Goal: Task Accomplishment & Management: Use online tool/utility

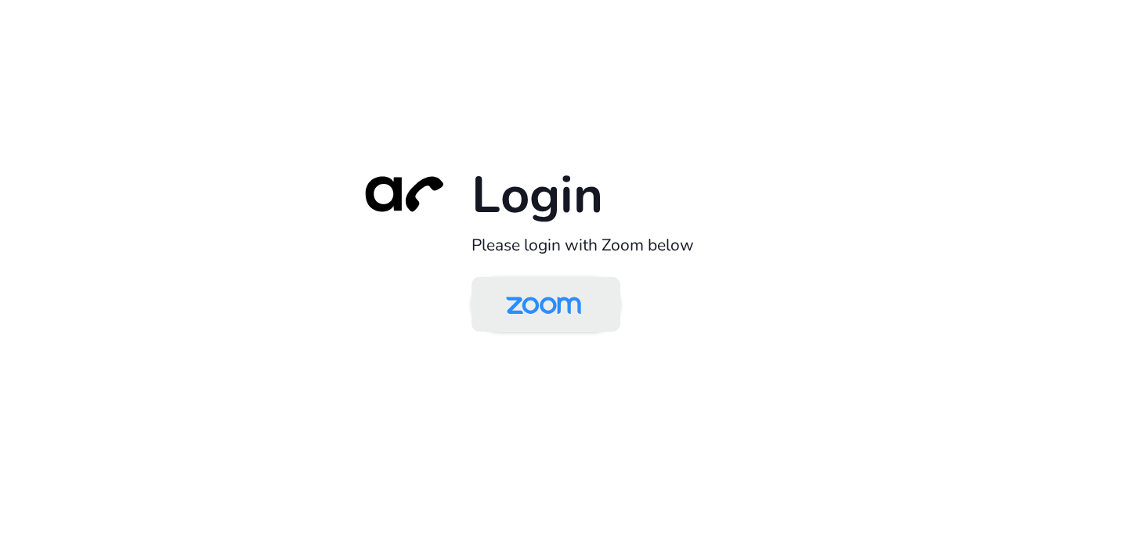
click at [541, 302] on img at bounding box center [543, 305] width 108 height 51
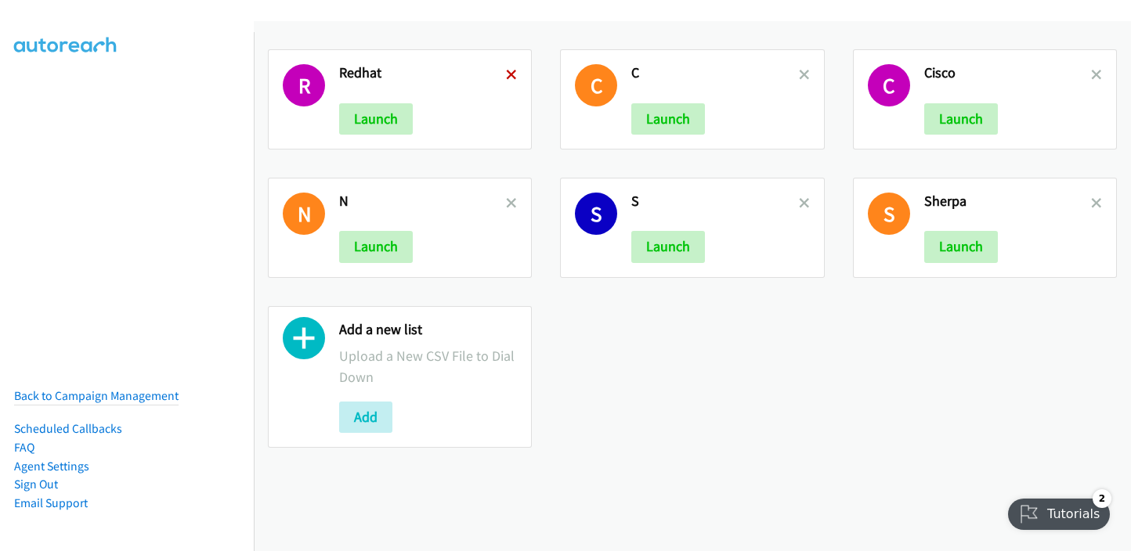
click at [507, 72] on icon at bounding box center [511, 75] width 11 height 11
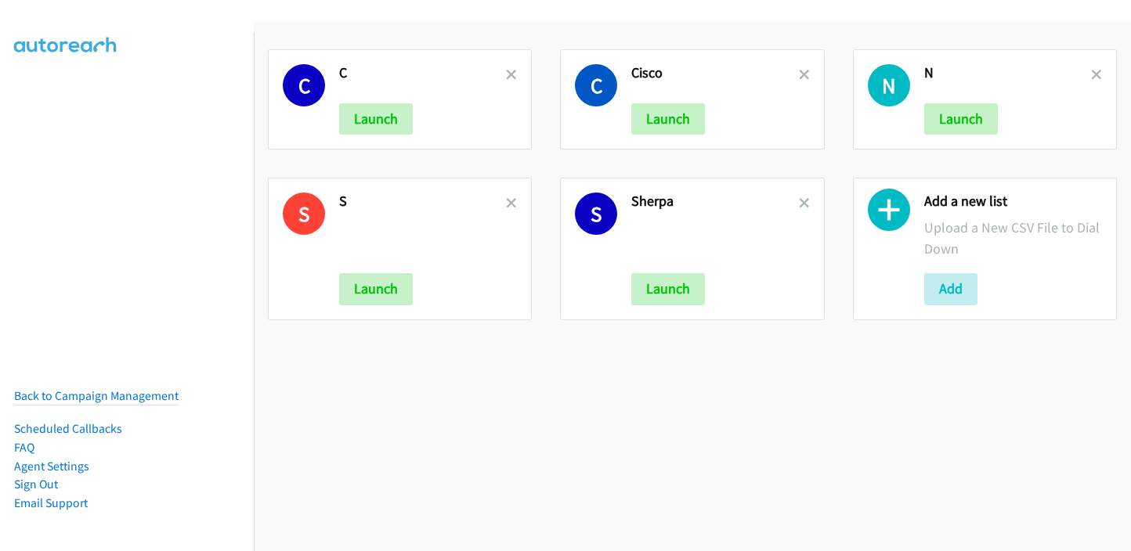
click at [506, 72] on icon at bounding box center [511, 75] width 11 height 11
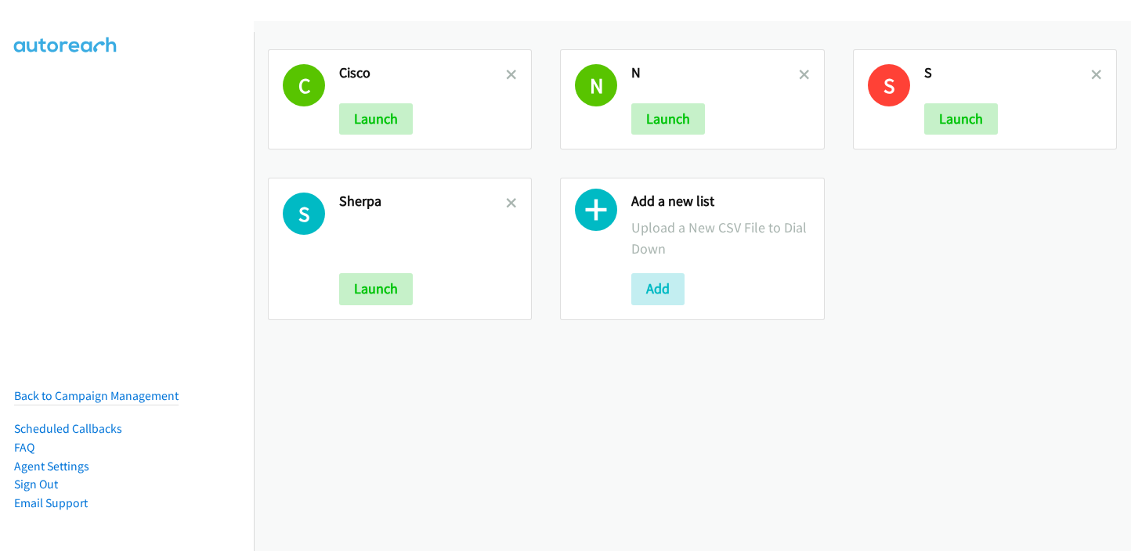
click at [506, 72] on icon at bounding box center [511, 75] width 11 height 11
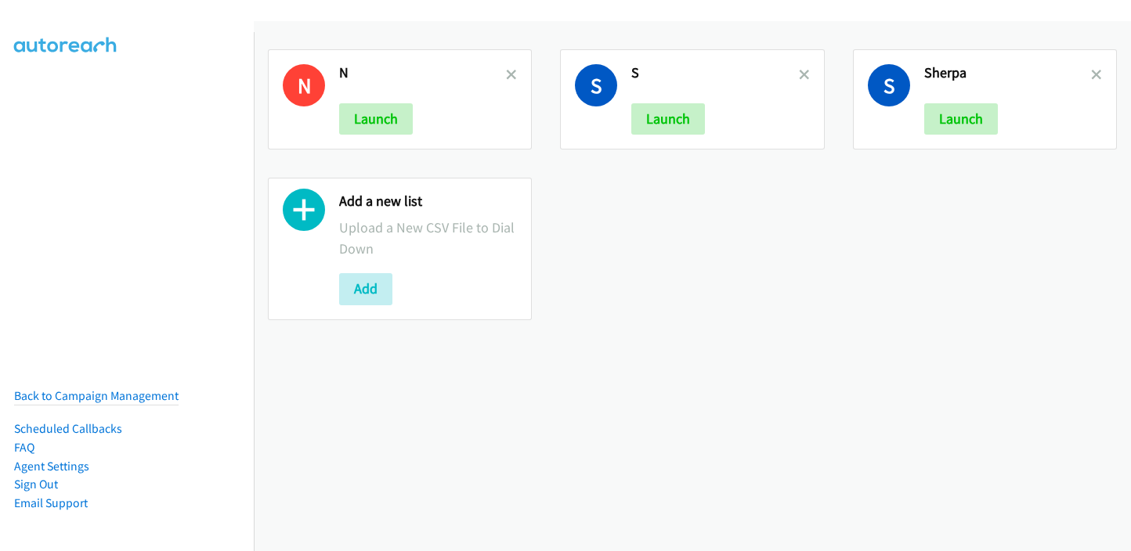
click at [506, 72] on icon at bounding box center [511, 75] width 11 height 11
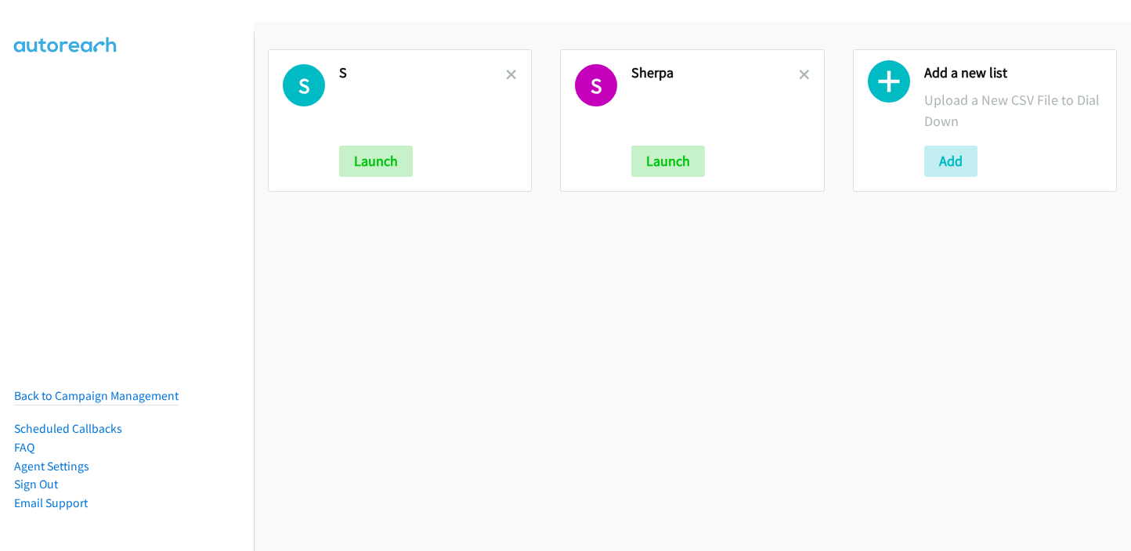
click at [506, 72] on icon at bounding box center [511, 75] width 11 height 11
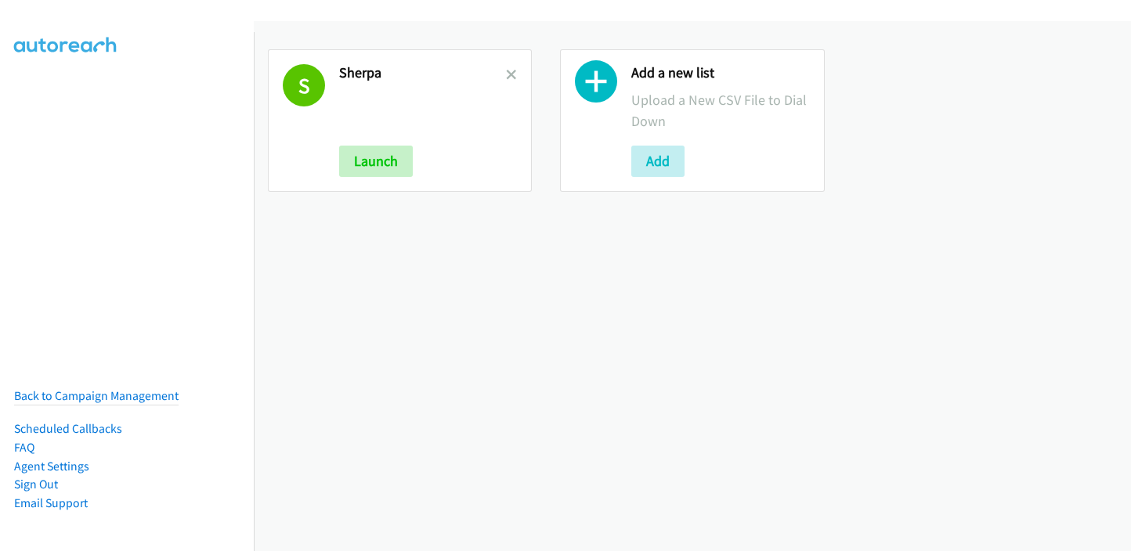
click at [506, 72] on icon at bounding box center [511, 75] width 11 height 11
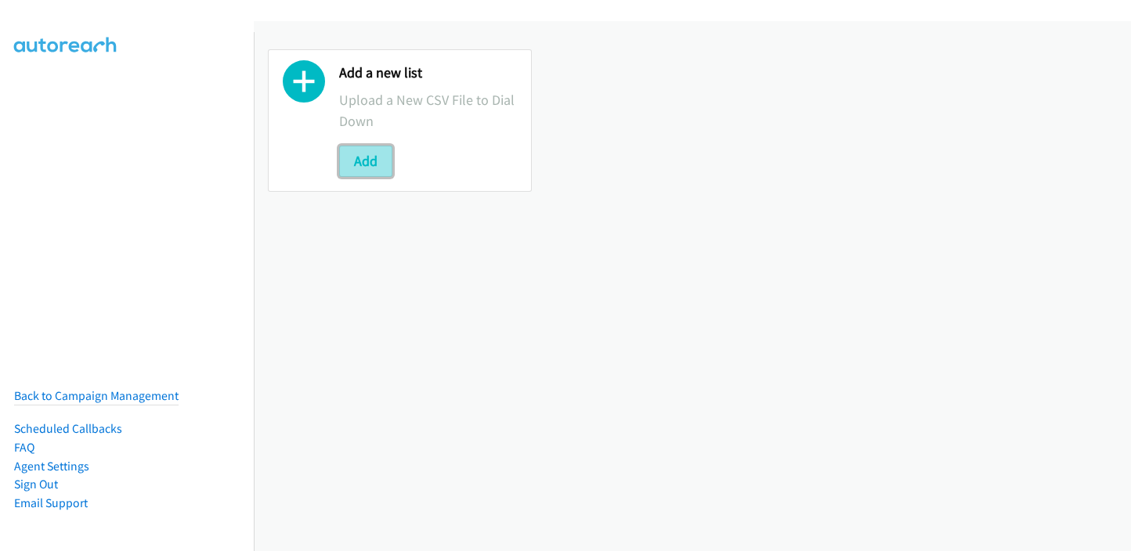
click at [372, 156] on button "Add" at bounding box center [365, 161] width 53 height 31
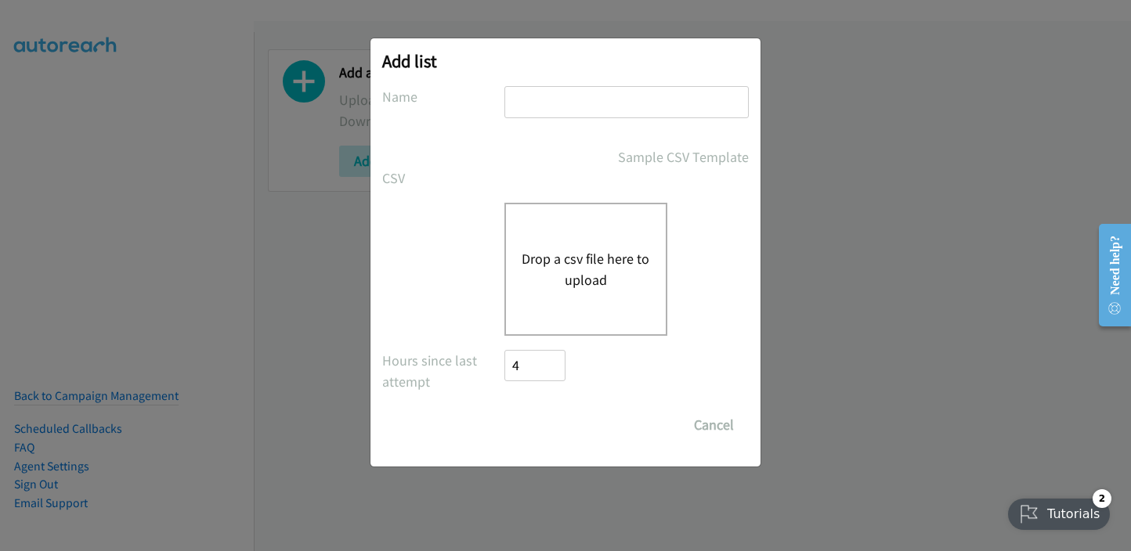
click at [536, 107] on input "text" at bounding box center [626, 102] width 244 height 32
type input "RH"
click at [580, 280] on button "Drop a csv file here to upload" at bounding box center [586, 269] width 128 height 42
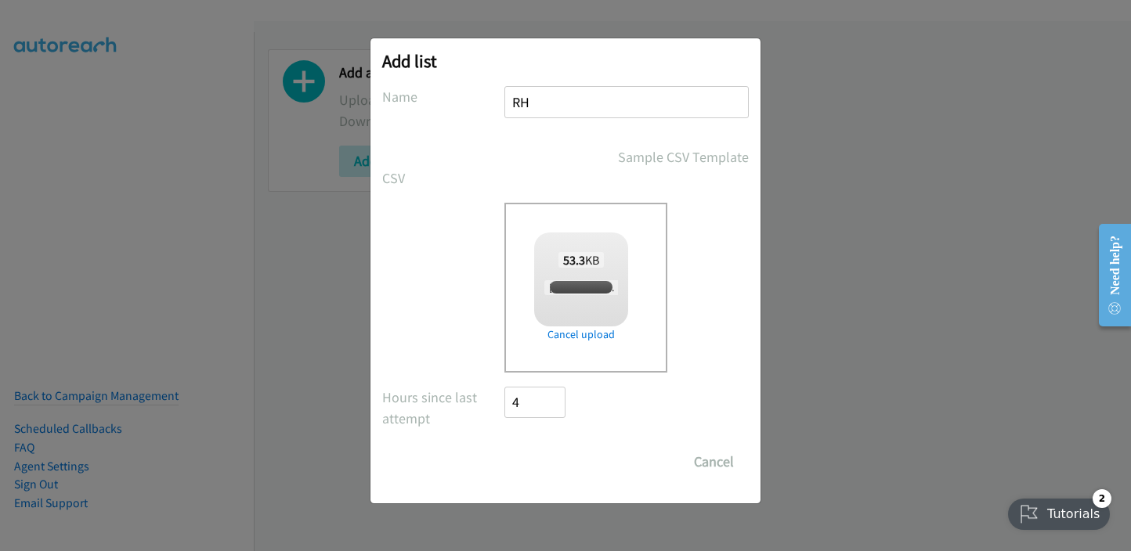
checkbox input "true"
click at [545, 455] on input "Save List" at bounding box center [545, 461] width 82 height 31
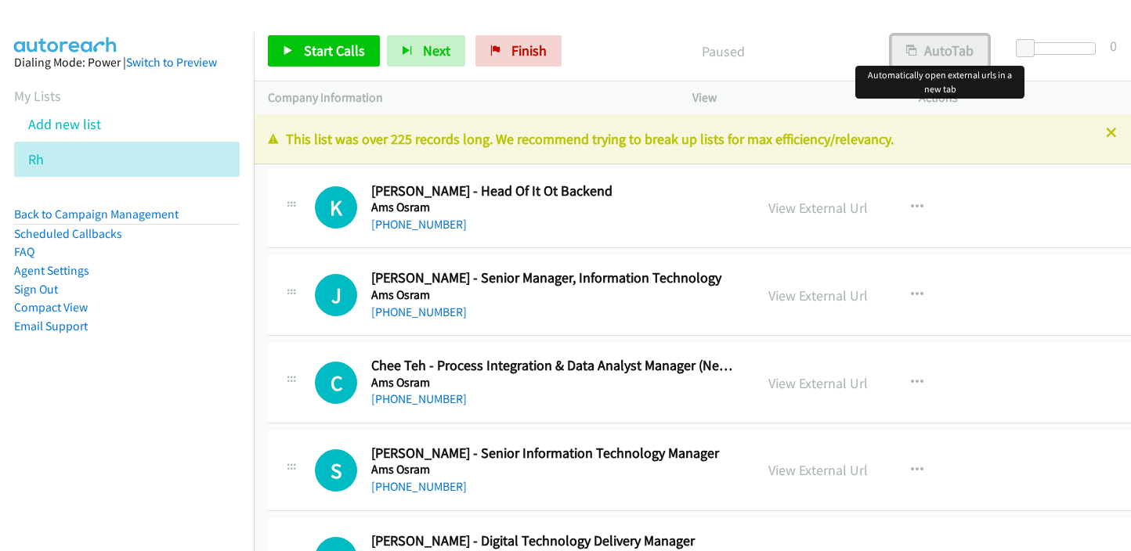
click at [951, 50] on button "AutoTab" at bounding box center [939, 50] width 97 height 31
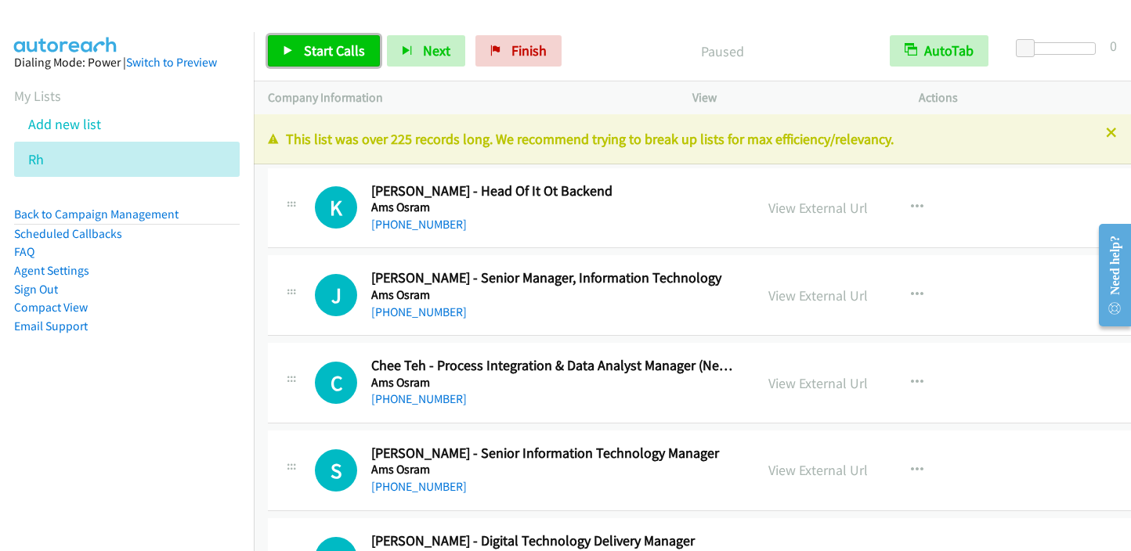
click at [301, 43] on link "Start Calls" at bounding box center [324, 50] width 112 height 31
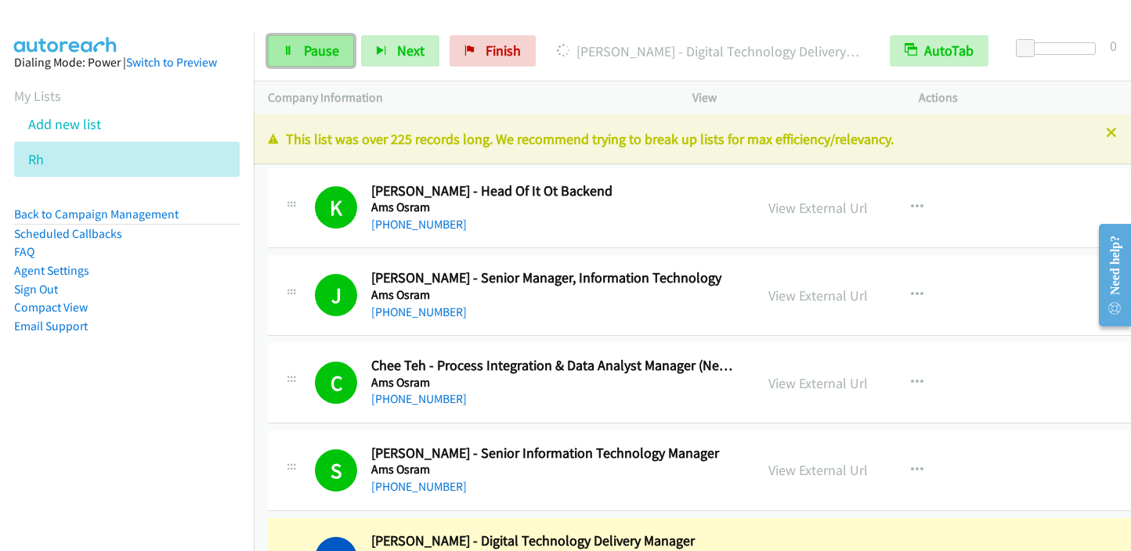
click at [293, 52] on link "Pause" at bounding box center [311, 50] width 86 height 31
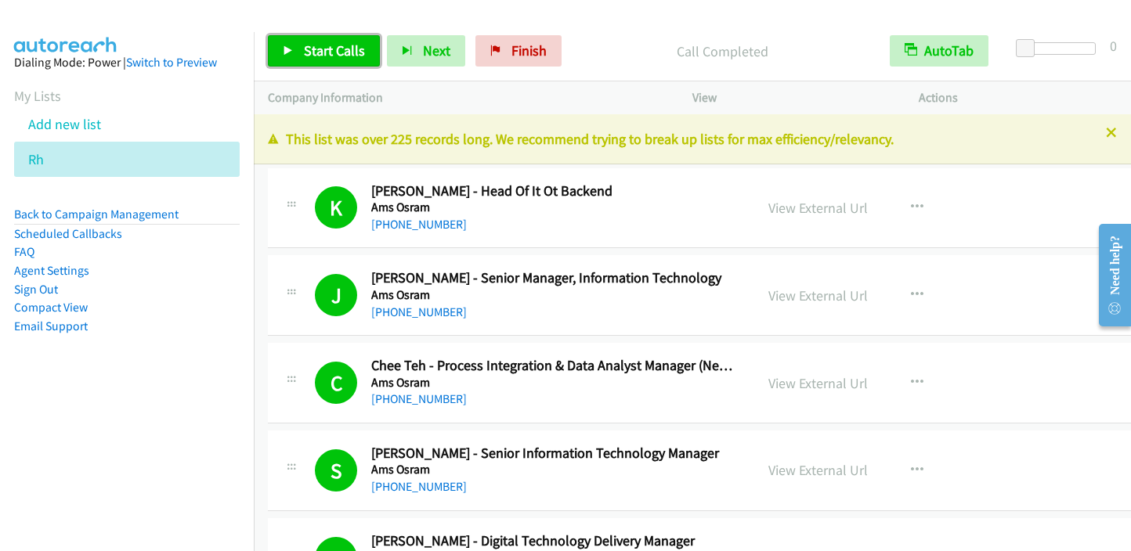
click at [320, 56] on span "Start Calls" at bounding box center [334, 51] width 61 height 18
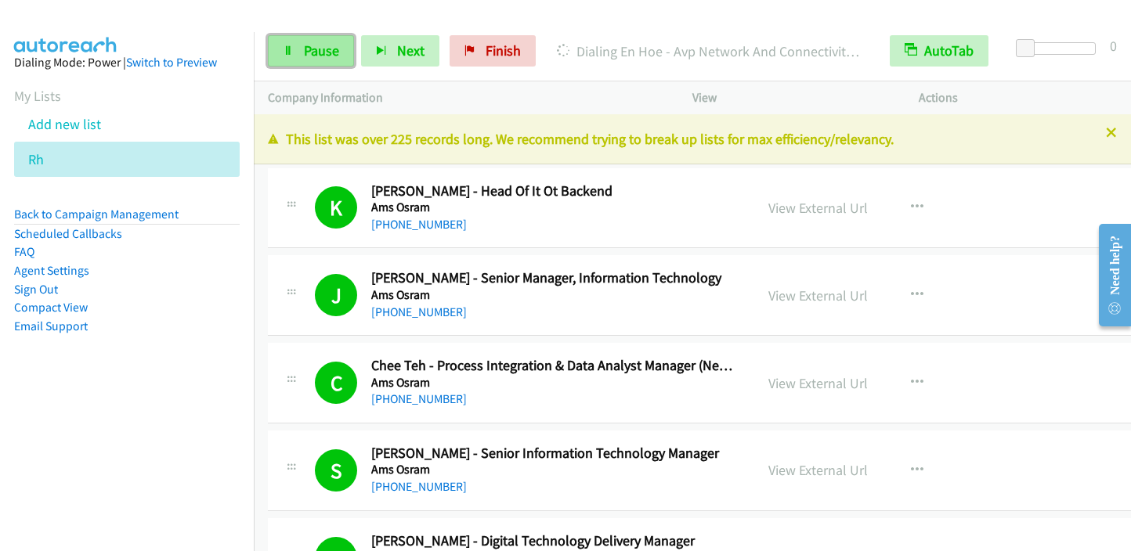
drag, startPoint x: 327, startPoint y: 60, endPoint x: 338, endPoint y: 60, distance: 11.7
click at [327, 60] on link "Pause" at bounding box center [311, 50] width 86 height 31
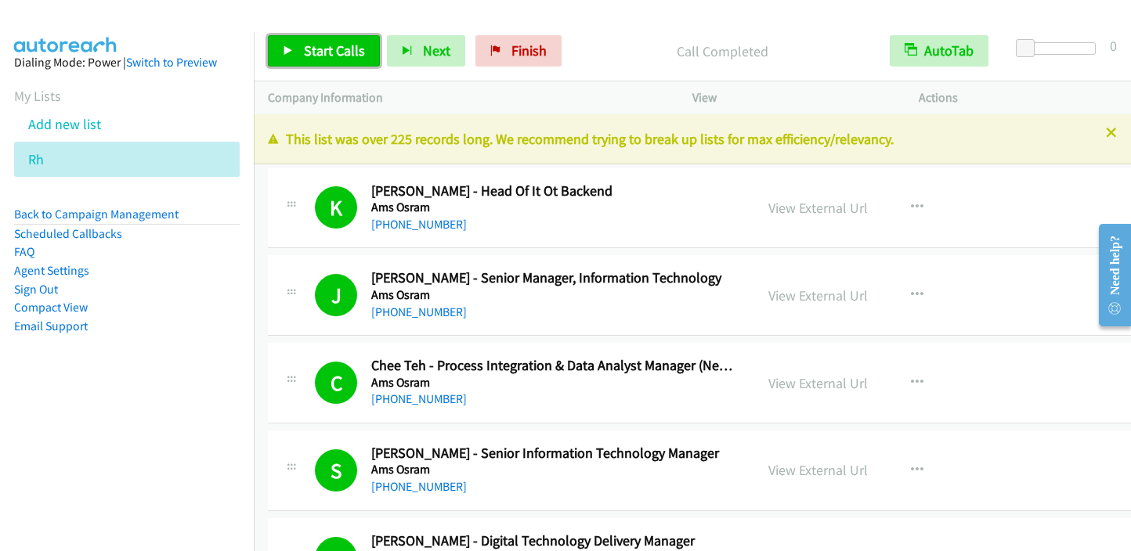
click at [345, 49] on span "Start Calls" at bounding box center [334, 51] width 61 height 18
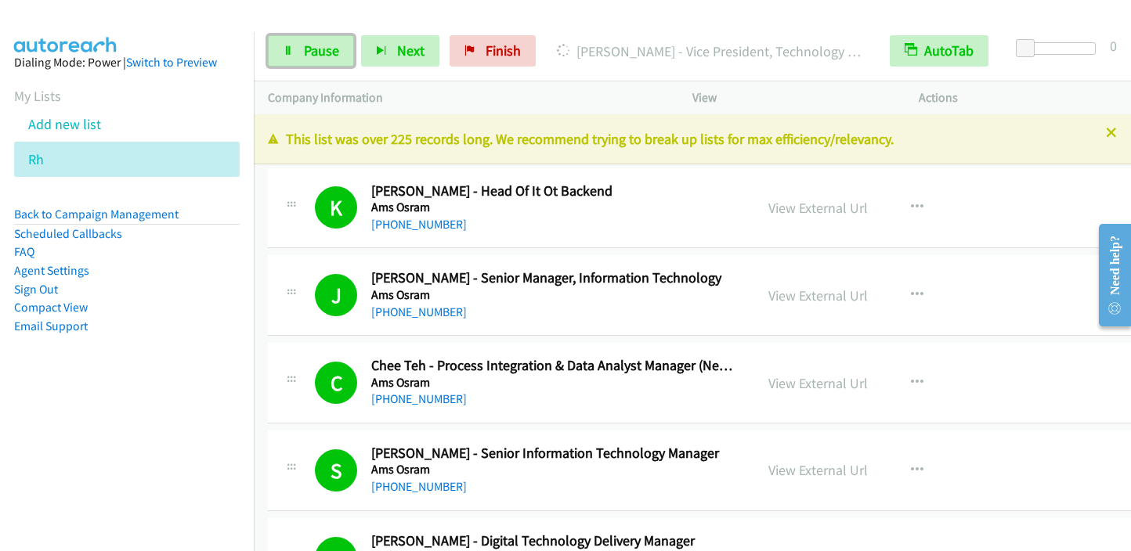
drag, startPoint x: 315, startPoint y: 52, endPoint x: 431, endPoint y: 2, distance: 126.3
click at [316, 52] on span "Pause" at bounding box center [321, 51] width 35 height 18
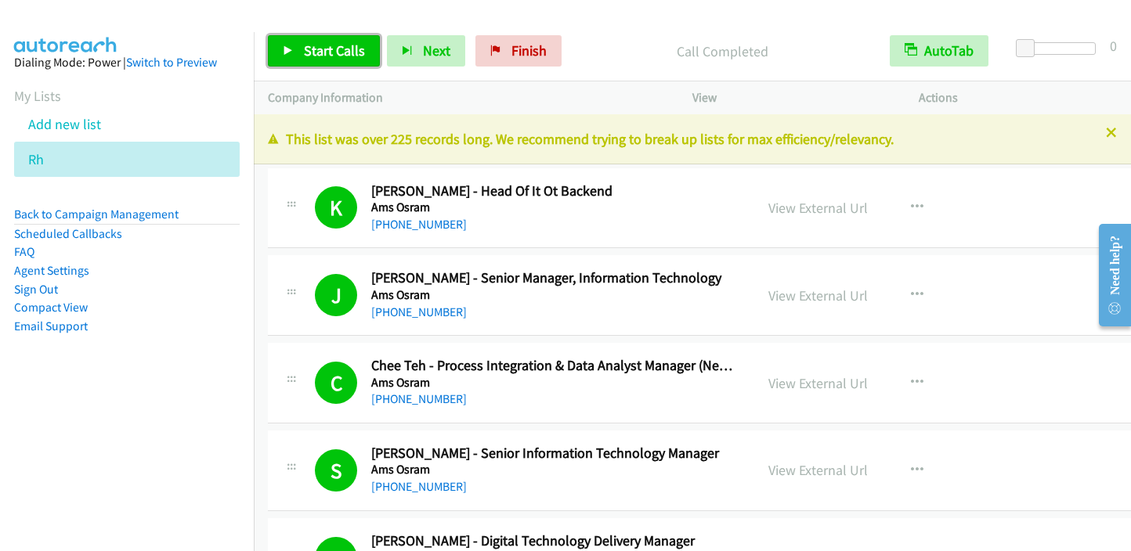
click at [345, 44] on span "Start Calls" at bounding box center [334, 51] width 61 height 18
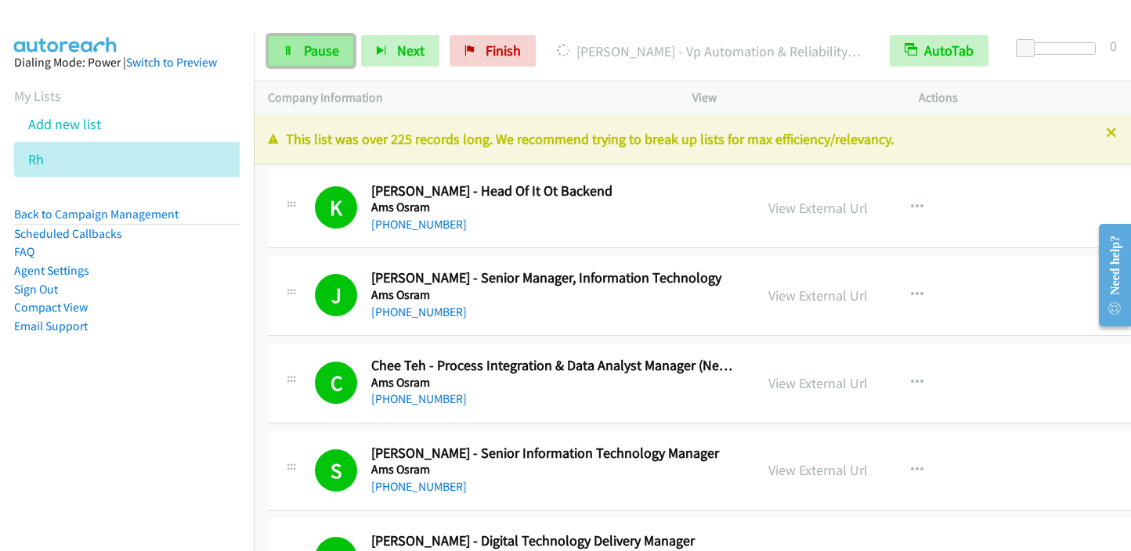
click at [327, 49] on span "Pause" at bounding box center [321, 51] width 35 height 18
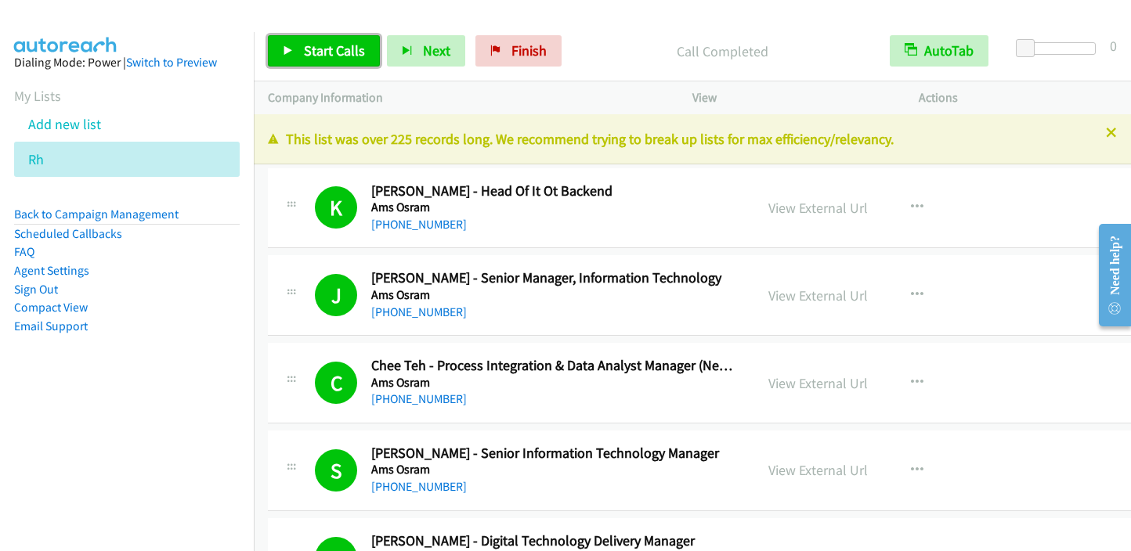
click at [333, 42] on span "Start Calls" at bounding box center [334, 51] width 61 height 18
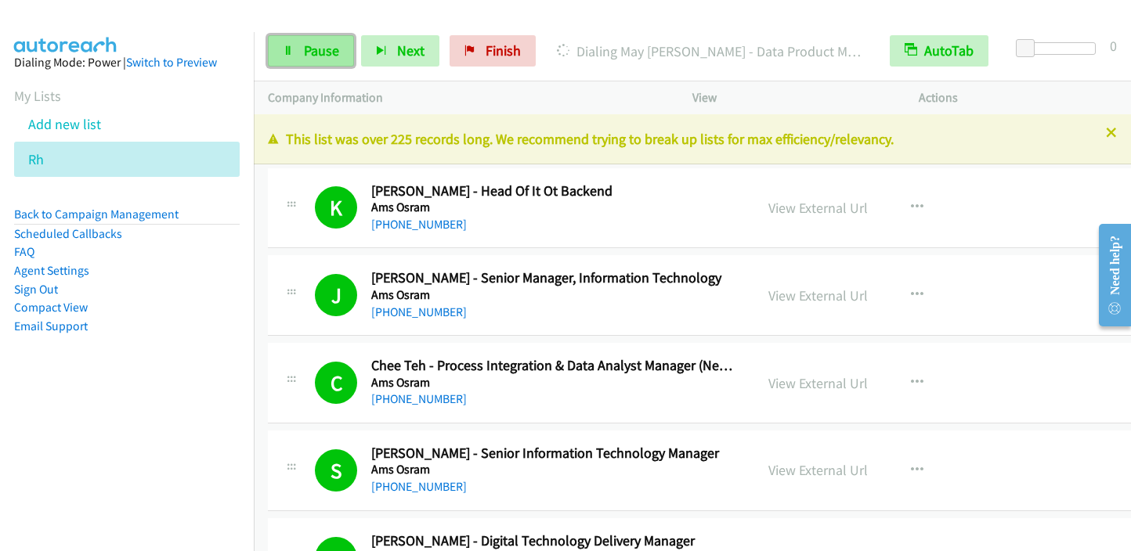
click at [304, 46] on span "Pause" at bounding box center [321, 51] width 35 height 18
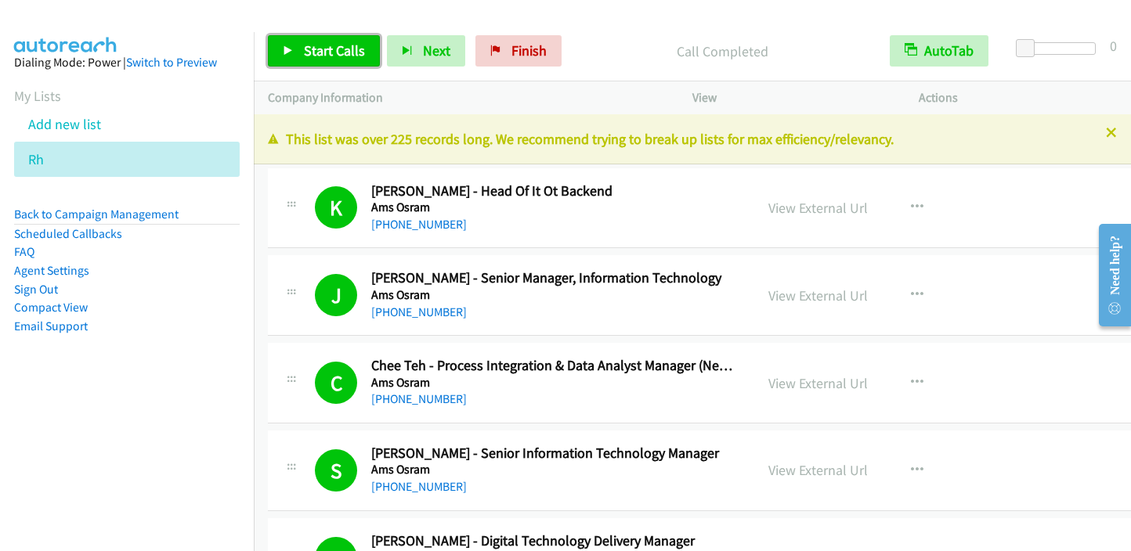
click at [320, 56] on span "Start Calls" at bounding box center [334, 51] width 61 height 18
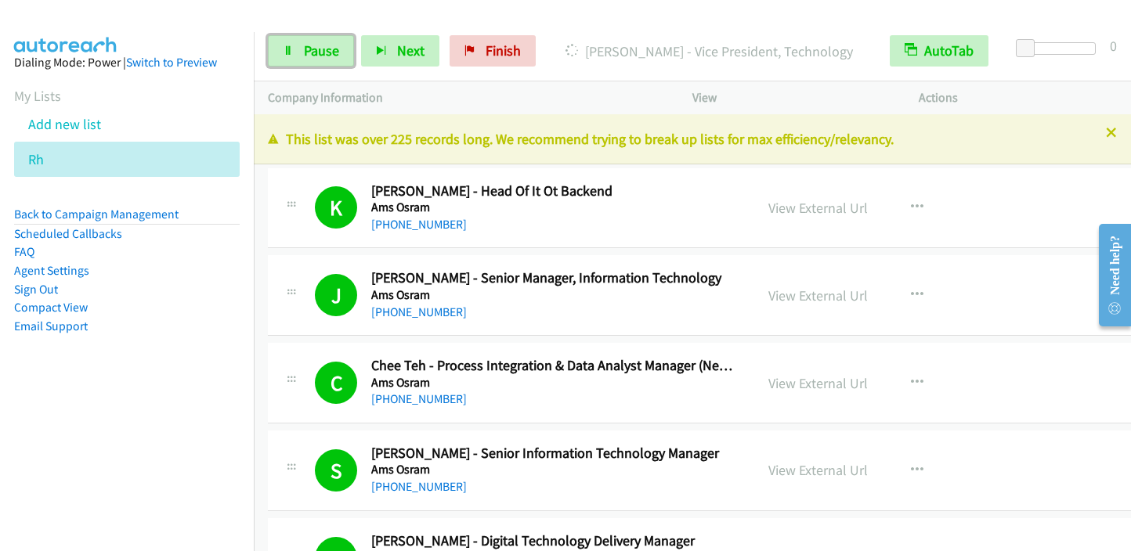
drag, startPoint x: 302, startPoint y: 48, endPoint x: 457, endPoint y: 21, distance: 158.1
click at [301, 49] on link "Pause" at bounding box center [311, 50] width 86 height 31
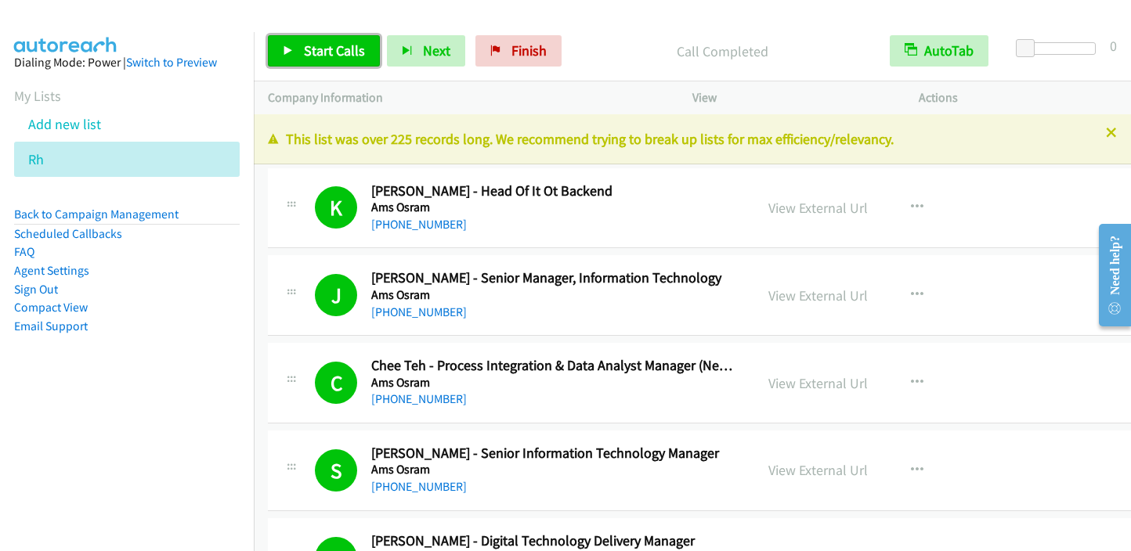
click at [311, 49] on span "Start Calls" at bounding box center [334, 51] width 61 height 18
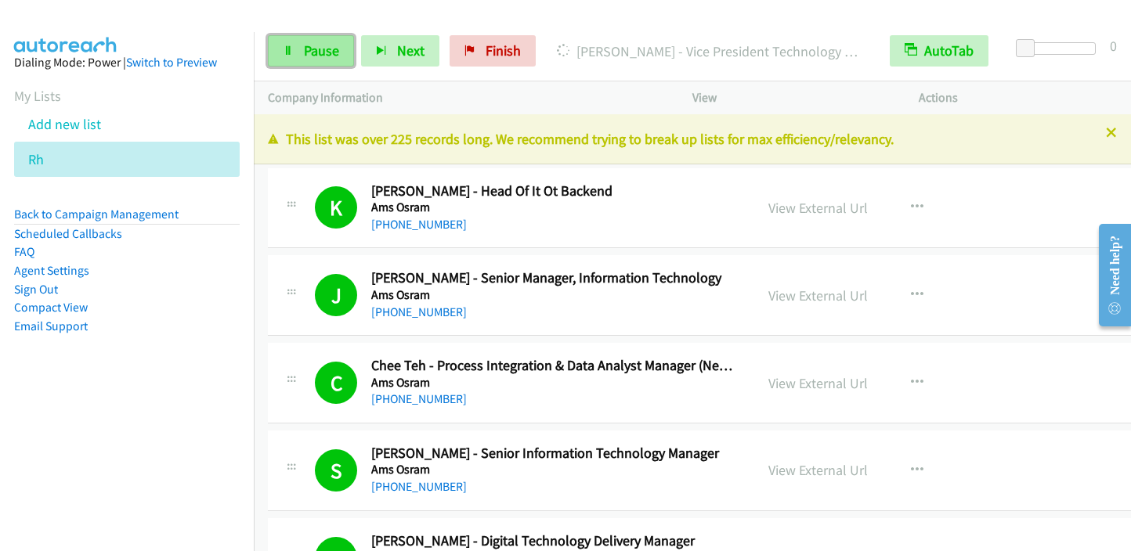
click at [340, 60] on link "Pause" at bounding box center [311, 50] width 86 height 31
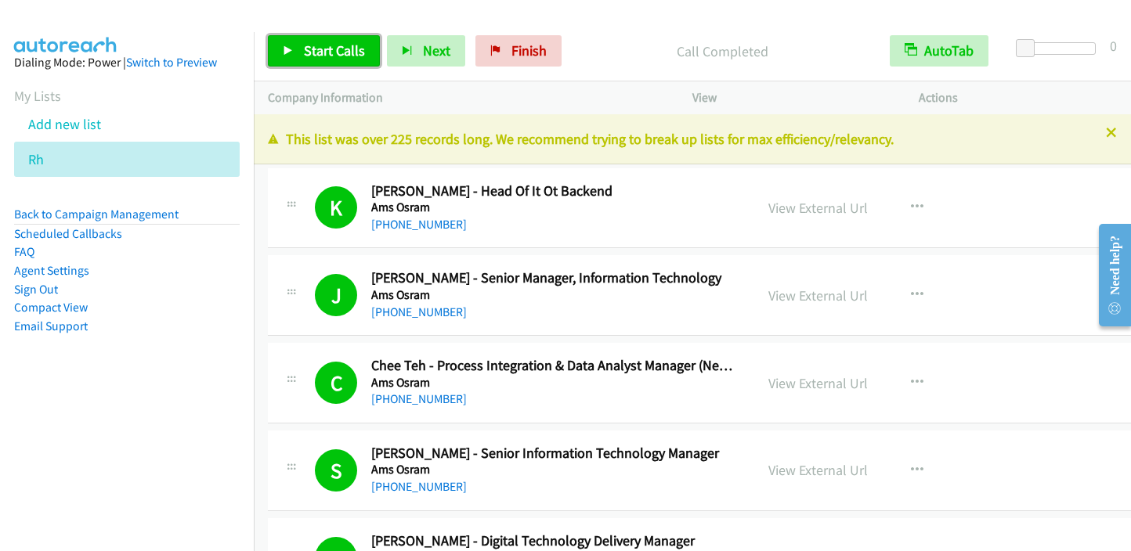
click at [316, 51] on span "Start Calls" at bounding box center [334, 51] width 61 height 18
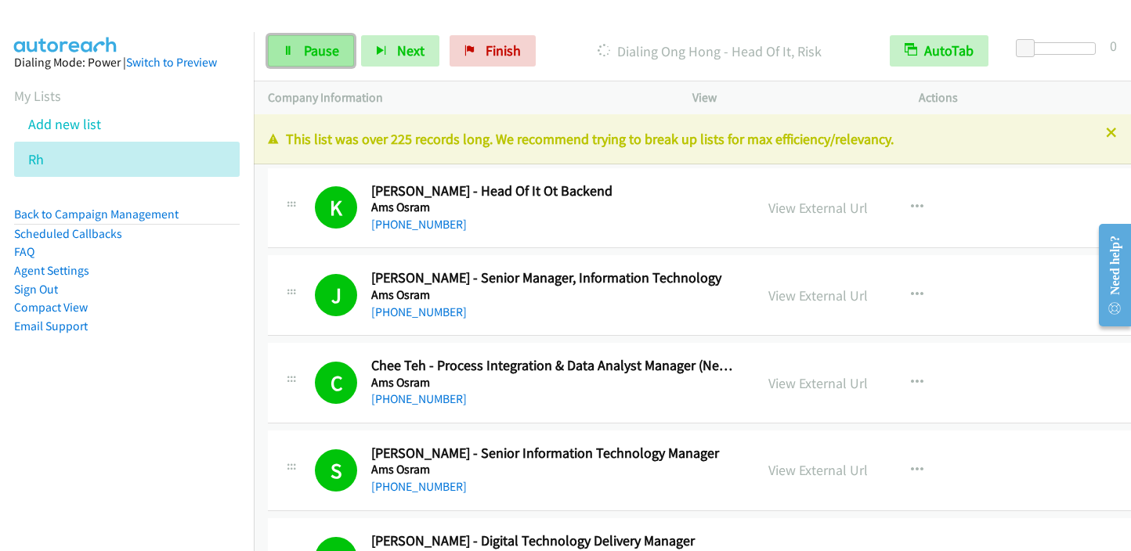
click at [330, 45] on span "Pause" at bounding box center [321, 51] width 35 height 18
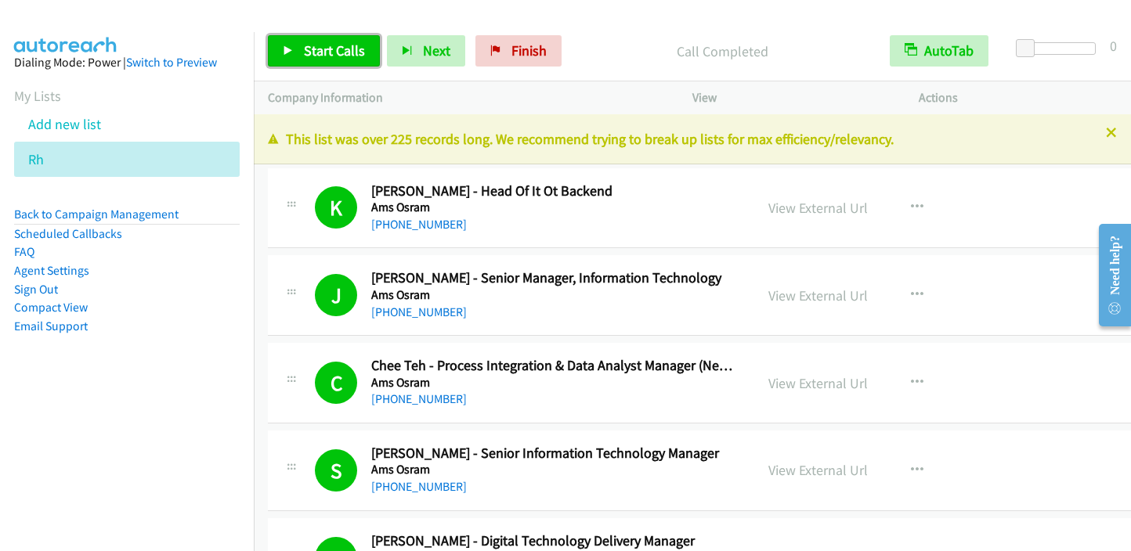
click at [297, 60] on link "Start Calls" at bounding box center [324, 50] width 112 height 31
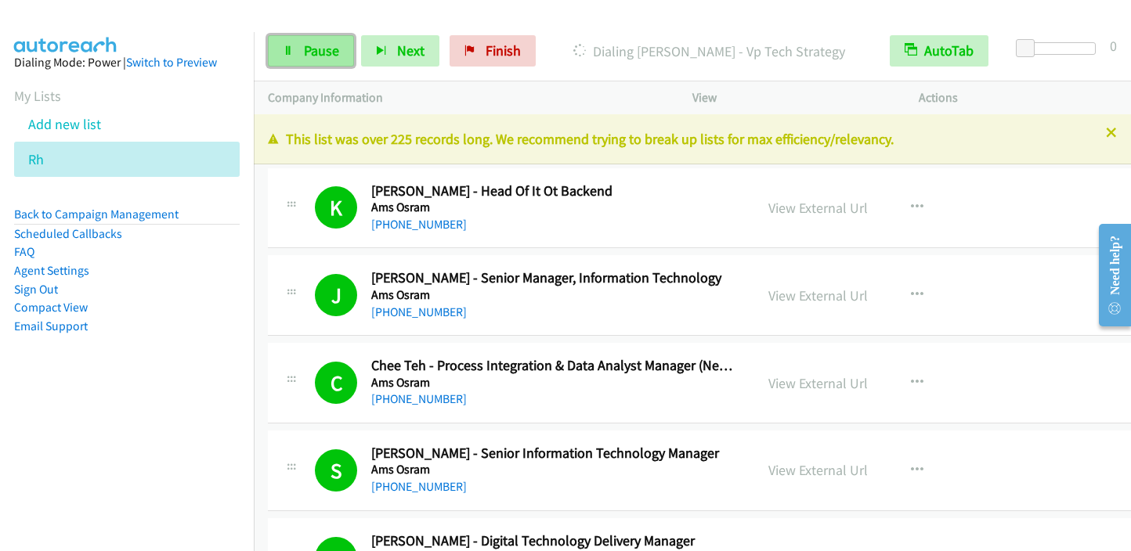
click at [327, 64] on link "Pause" at bounding box center [311, 50] width 86 height 31
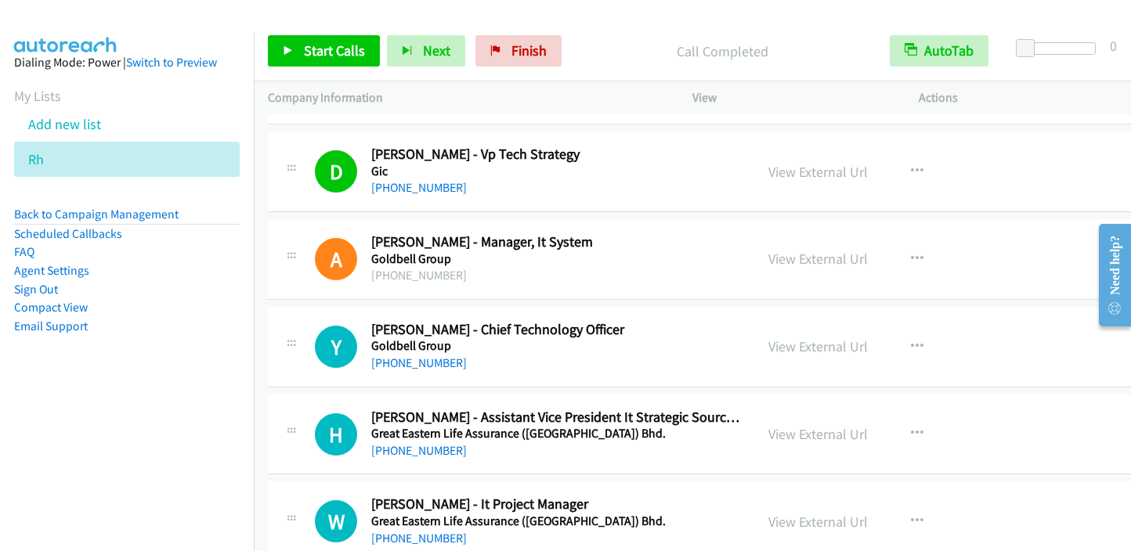
scroll to position [2036, 0]
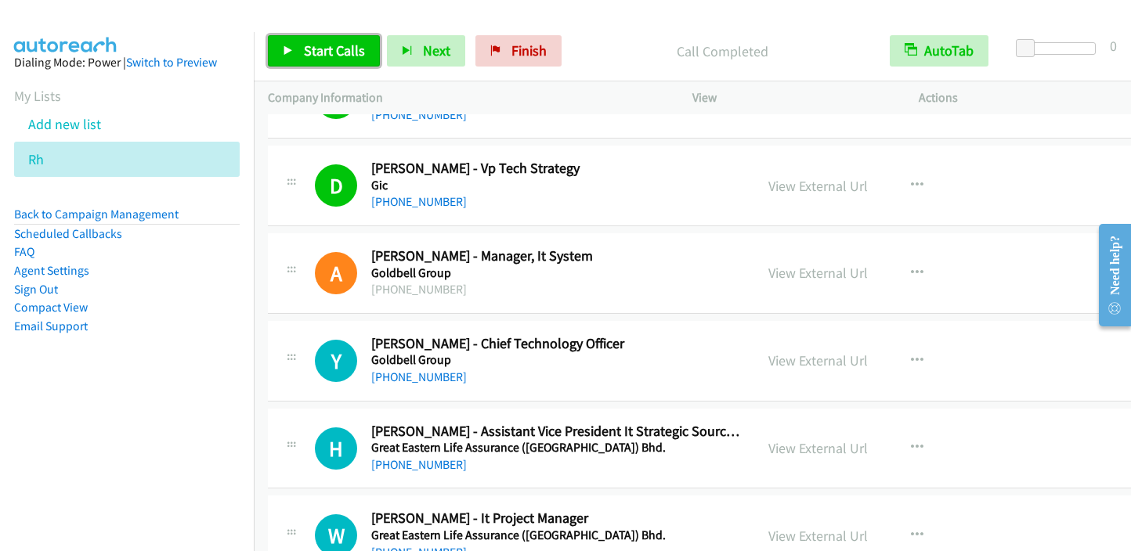
click at [309, 43] on span "Start Calls" at bounding box center [334, 51] width 61 height 18
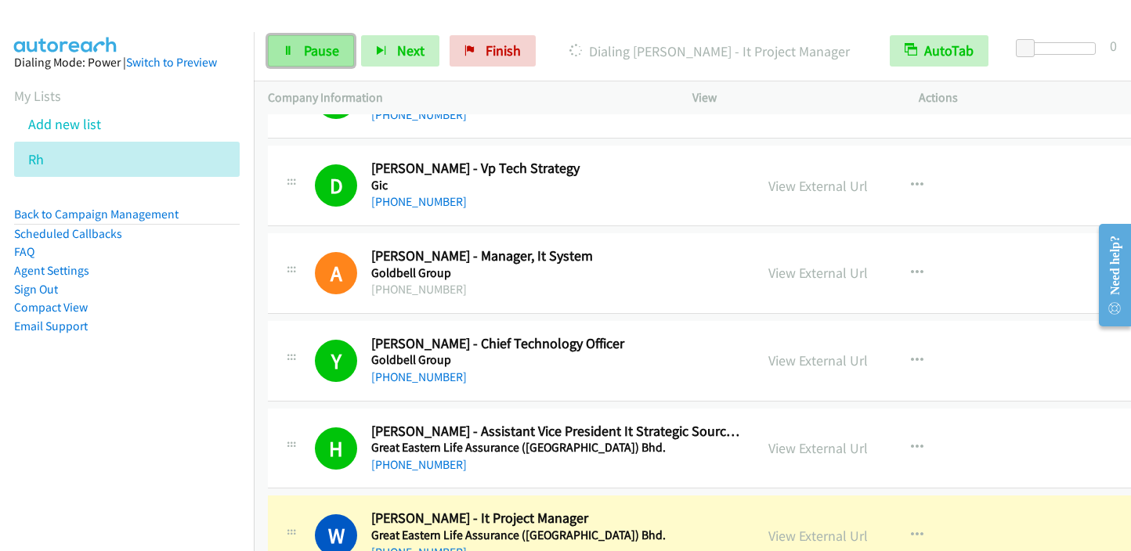
click at [321, 61] on link "Pause" at bounding box center [311, 50] width 86 height 31
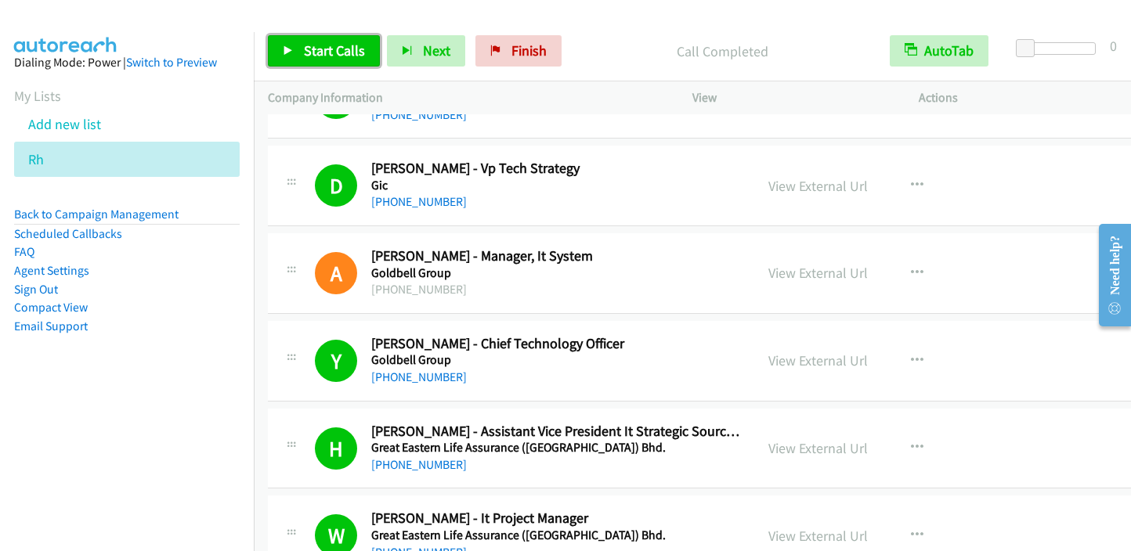
click at [324, 51] on span "Start Calls" at bounding box center [334, 51] width 61 height 18
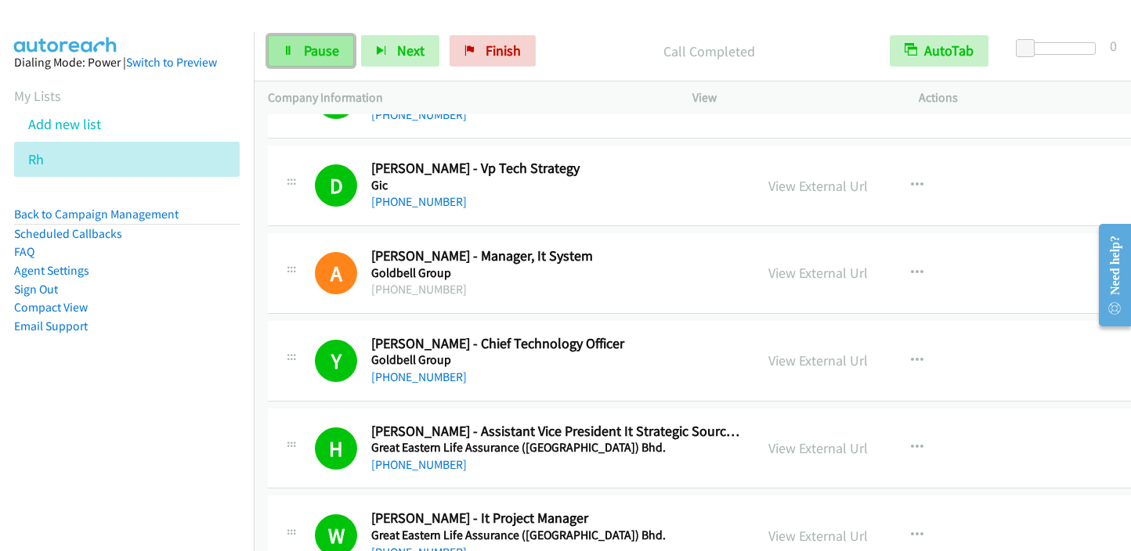
click at [316, 60] on link "Pause" at bounding box center [311, 50] width 86 height 31
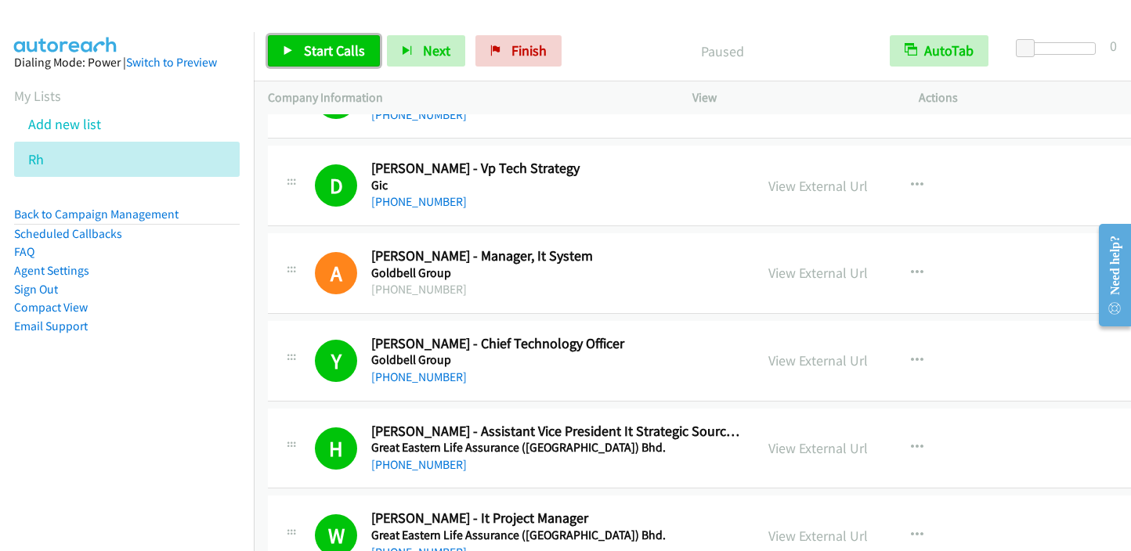
click at [325, 45] on span "Start Calls" at bounding box center [334, 51] width 61 height 18
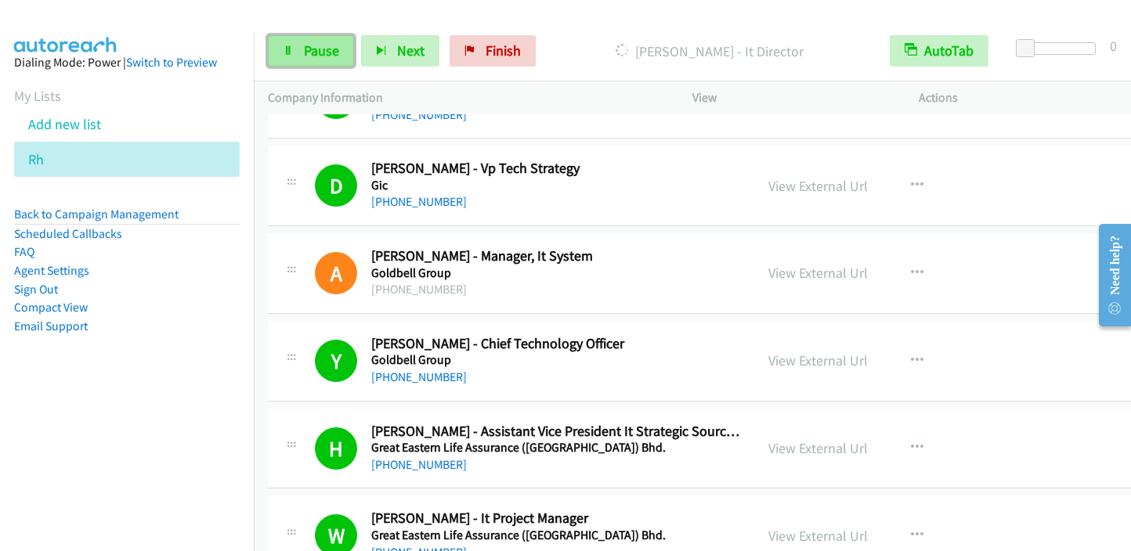
click at [282, 52] on link "Pause" at bounding box center [311, 50] width 86 height 31
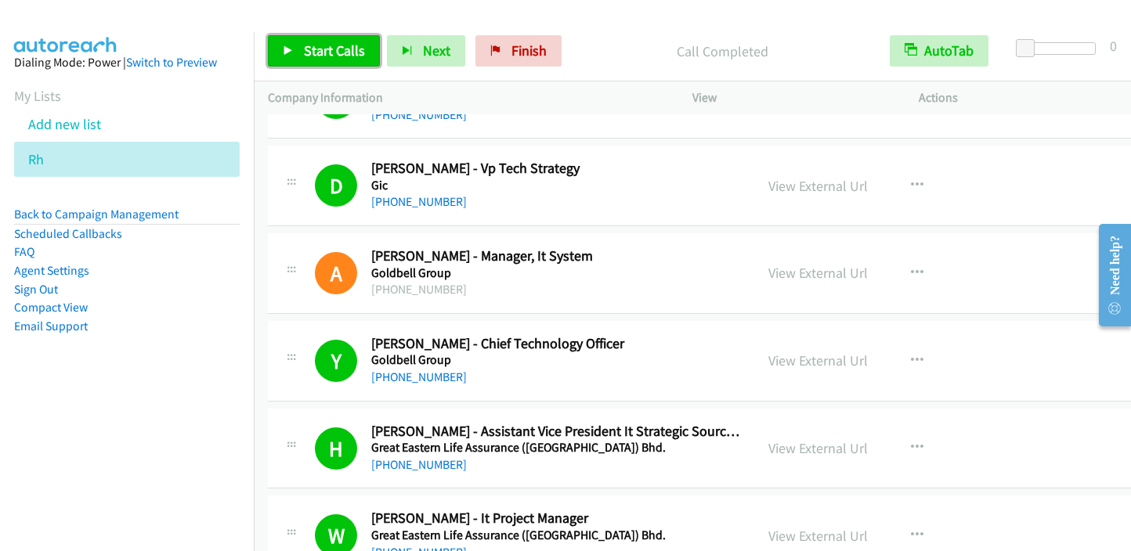
drag, startPoint x: 294, startPoint y: 45, endPoint x: 314, endPoint y: 37, distance: 21.1
click at [294, 45] on link "Start Calls" at bounding box center [324, 50] width 112 height 31
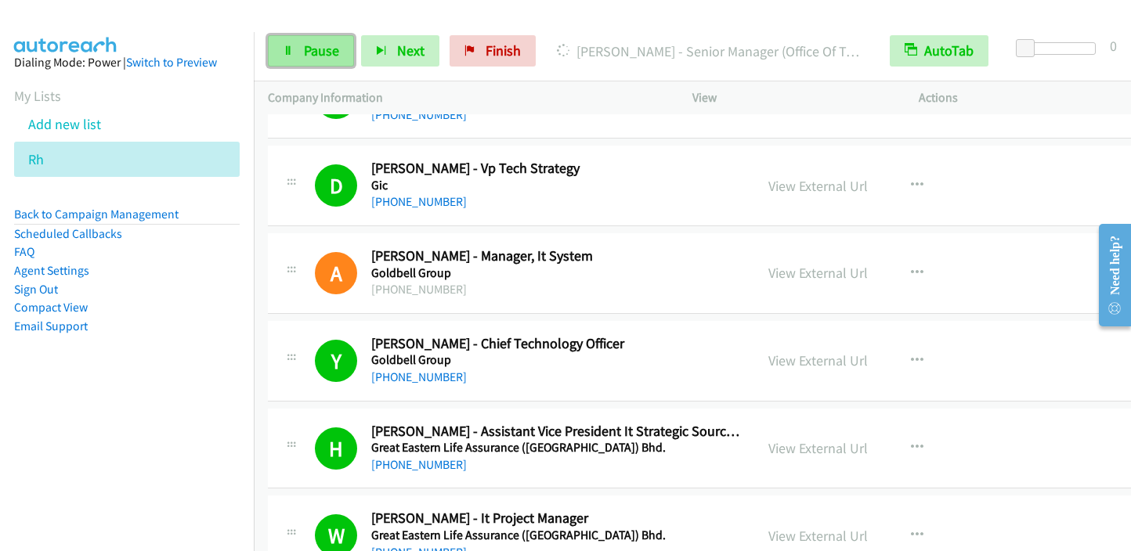
click at [323, 38] on link "Pause" at bounding box center [311, 50] width 86 height 31
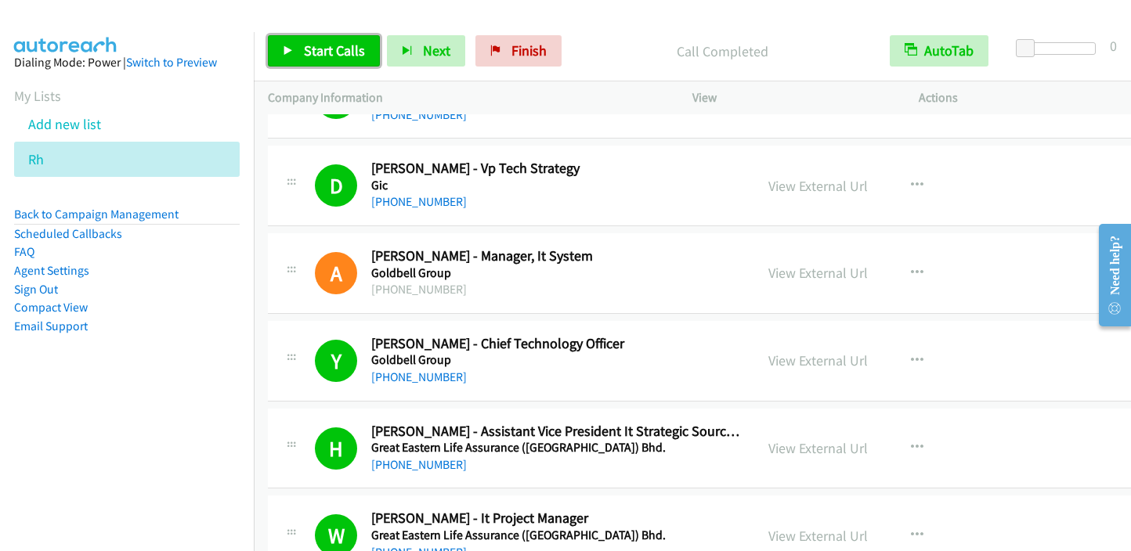
click at [306, 49] on span "Start Calls" at bounding box center [334, 51] width 61 height 18
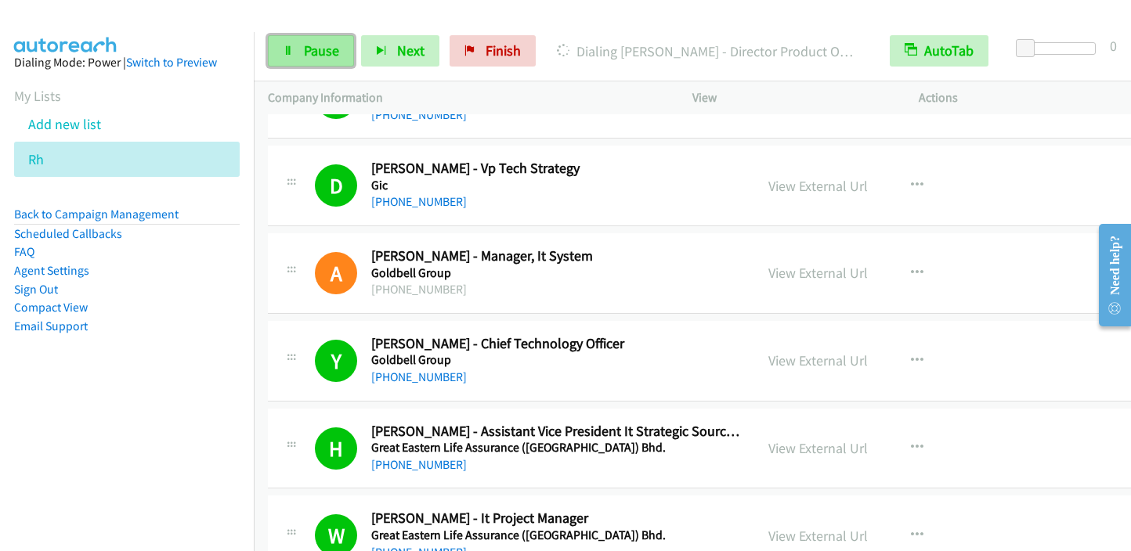
click at [301, 42] on link "Pause" at bounding box center [311, 50] width 86 height 31
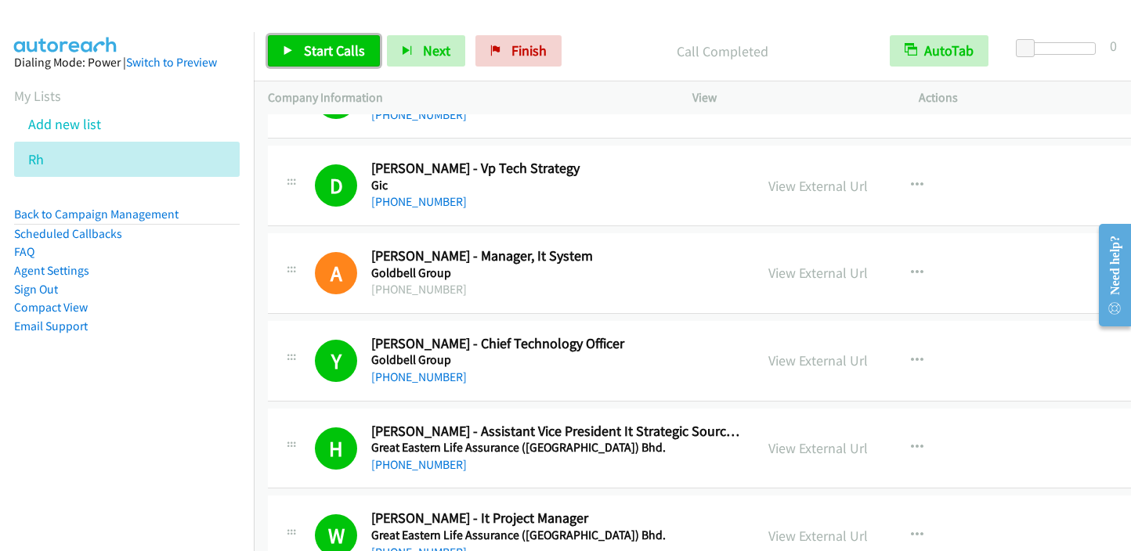
drag, startPoint x: 304, startPoint y: 51, endPoint x: 320, endPoint y: 42, distance: 17.9
click at [304, 51] on span "Start Calls" at bounding box center [334, 51] width 61 height 18
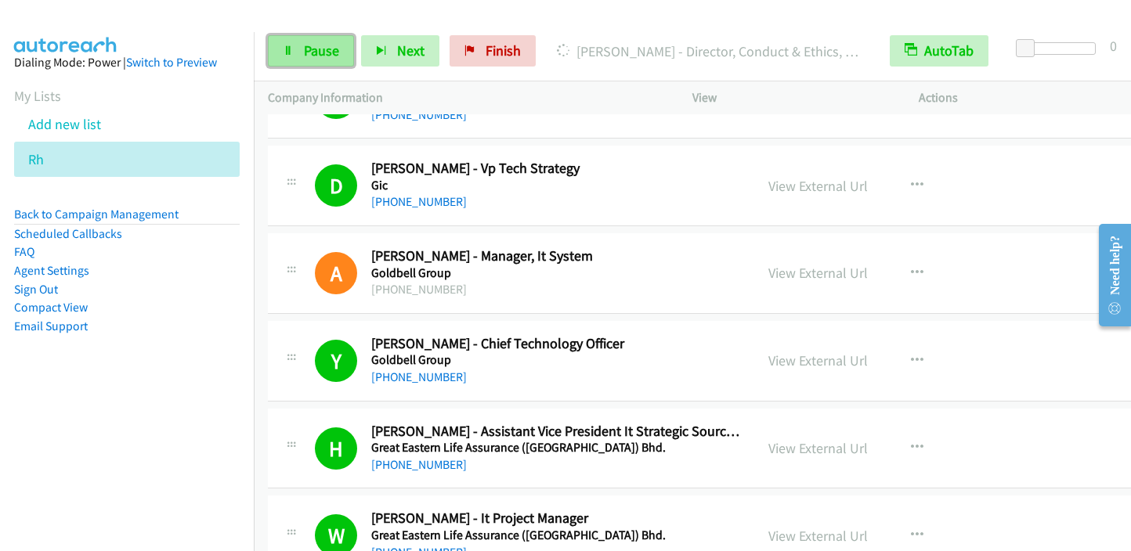
click at [289, 43] on link "Pause" at bounding box center [311, 50] width 86 height 31
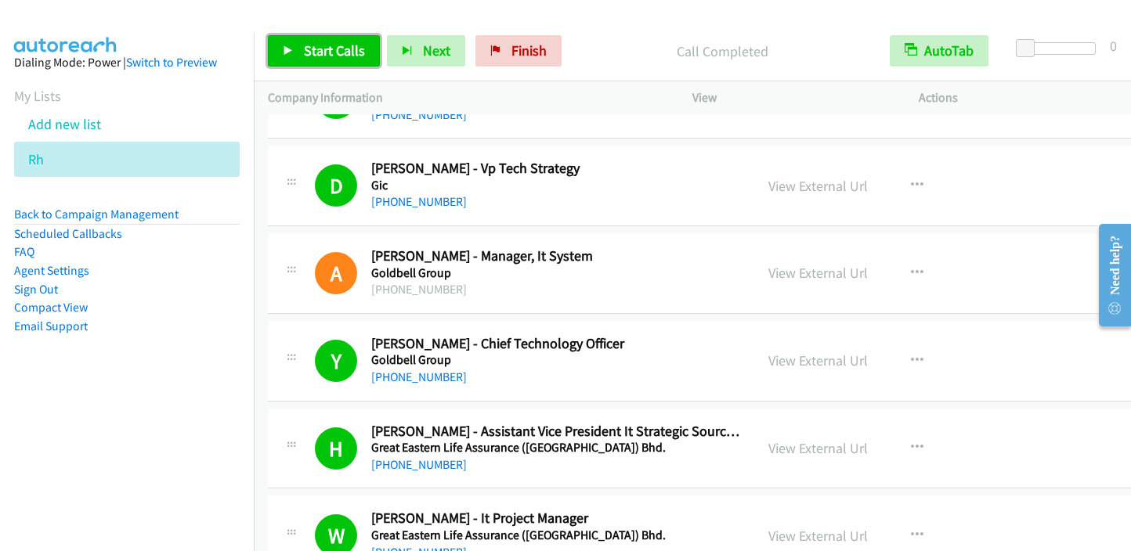
click at [356, 55] on span "Start Calls" at bounding box center [334, 51] width 61 height 18
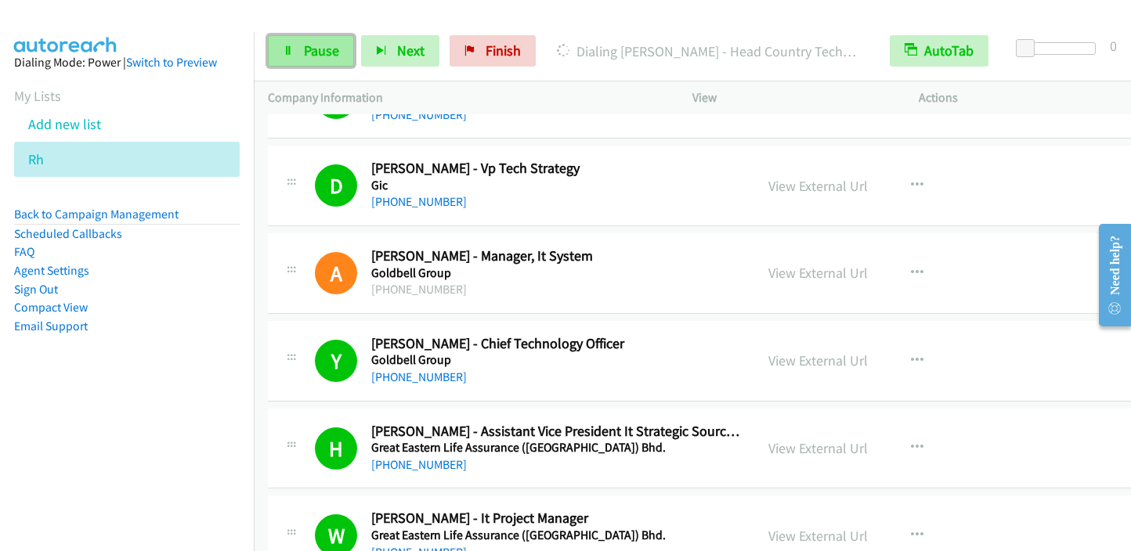
click at [304, 51] on span "Pause" at bounding box center [321, 51] width 35 height 18
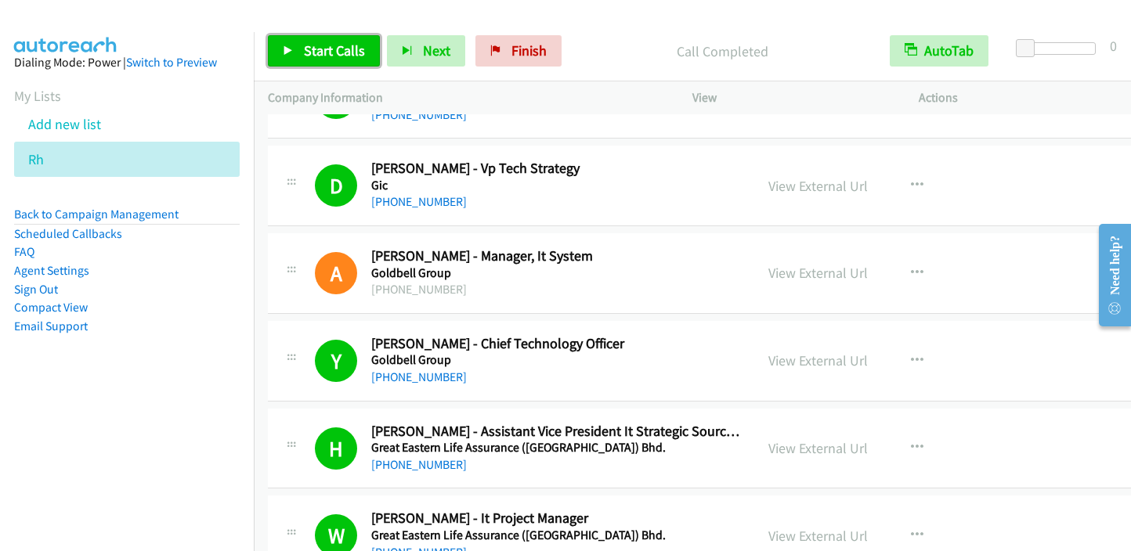
click at [326, 53] on span "Start Calls" at bounding box center [334, 51] width 61 height 18
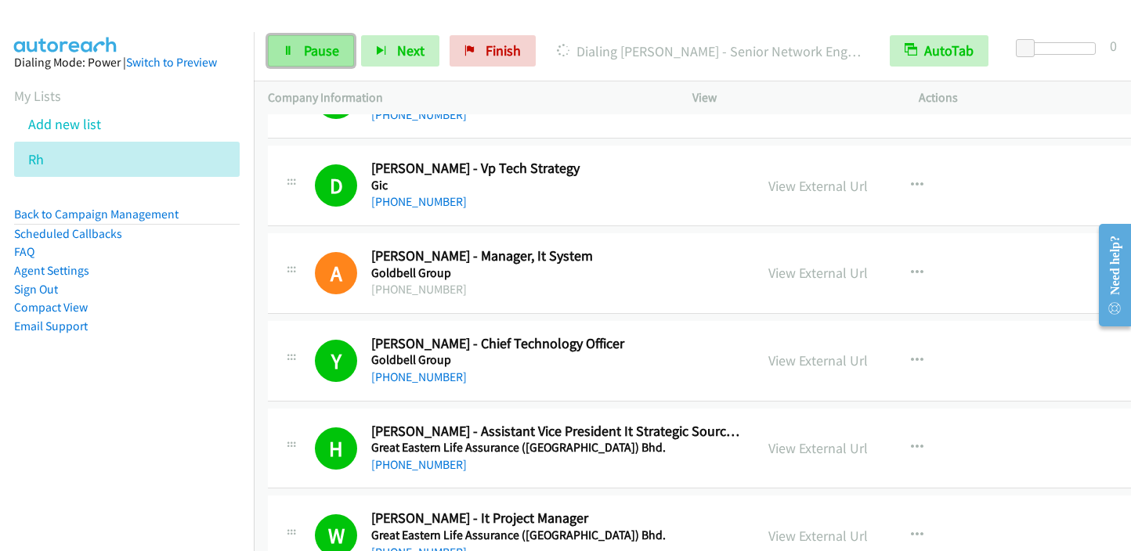
click at [309, 42] on span "Pause" at bounding box center [321, 51] width 35 height 18
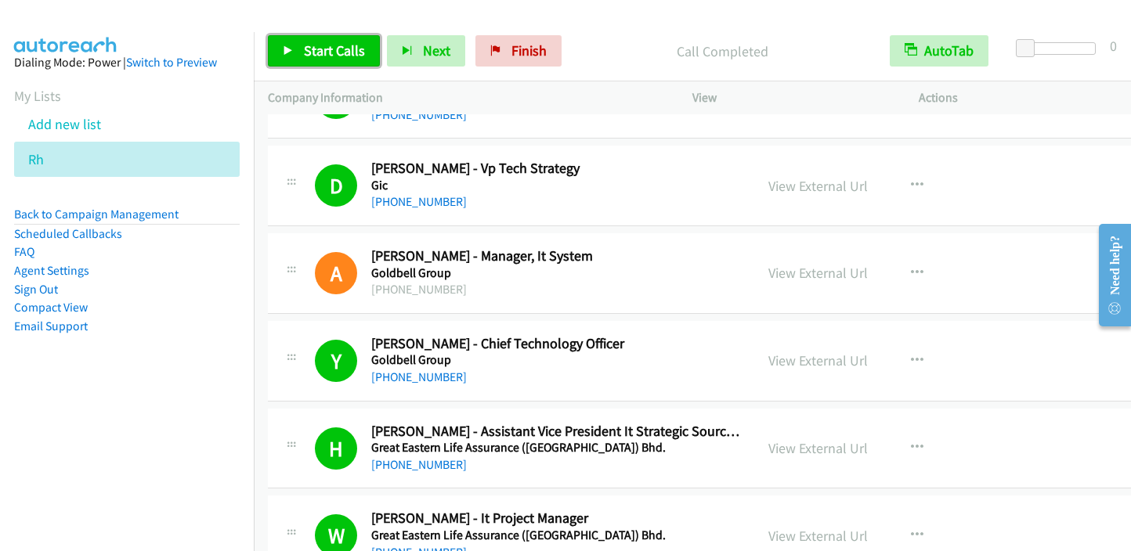
click at [324, 57] on span "Start Calls" at bounding box center [334, 51] width 61 height 18
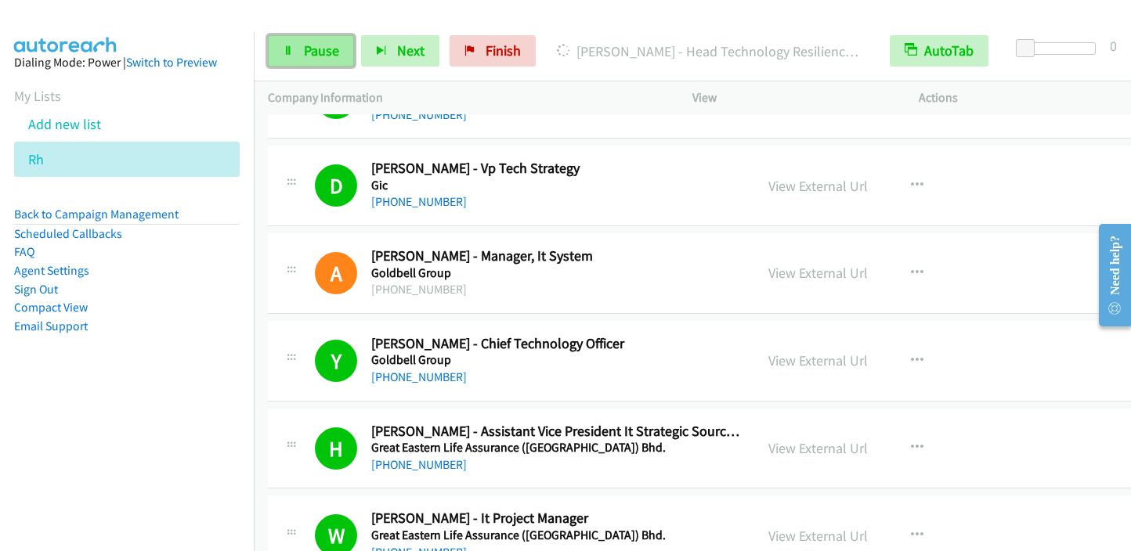
click at [320, 48] on span "Pause" at bounding box center [321, 51] width 35 height 18
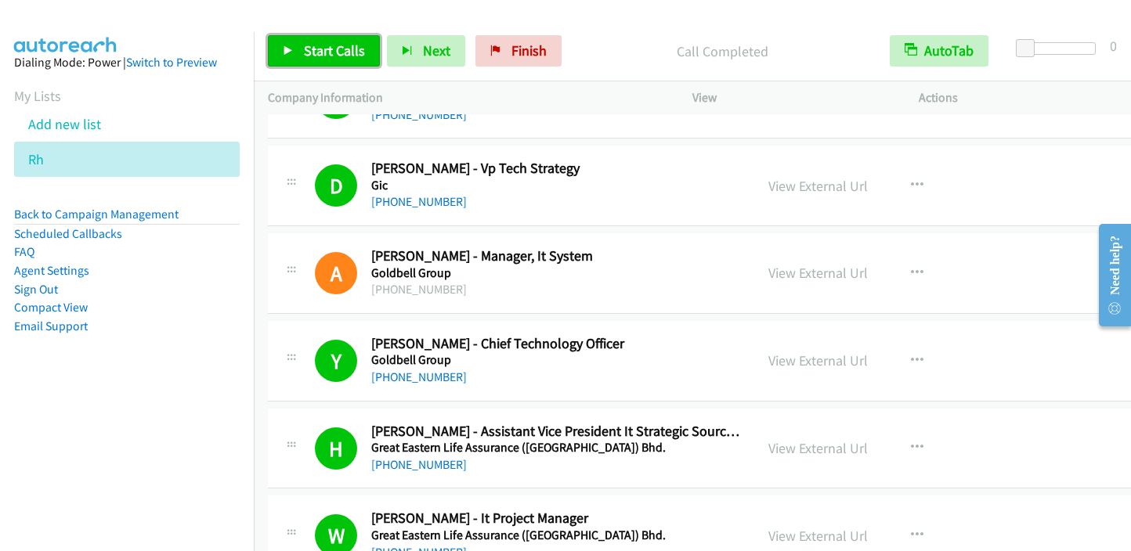
click at [337, 56] on span "Start Calls" at bounding box center [334, 51] width 61 height 18
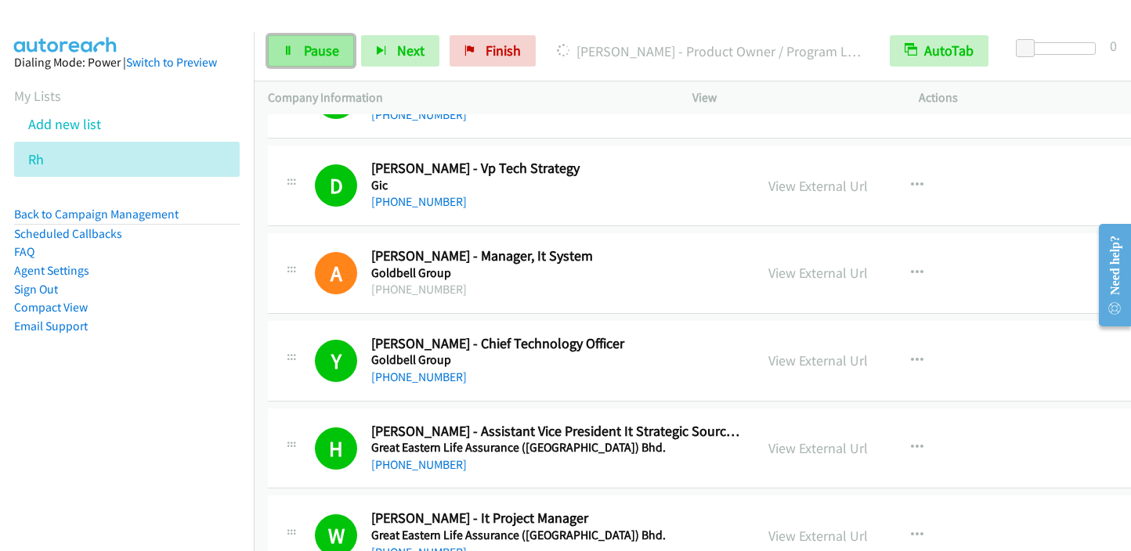
click at [330, 45] on span "Pause" at bounding box center [321, 51] width 35 height 18
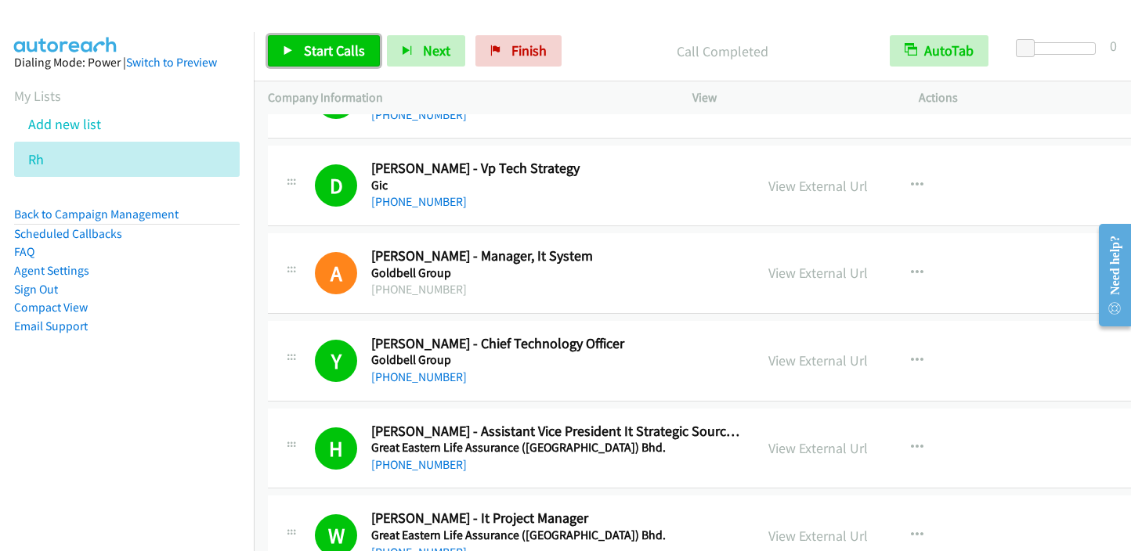
click at [323, 49] on span "Start Calls" at bounding box center [334, 51] width 61 height 18
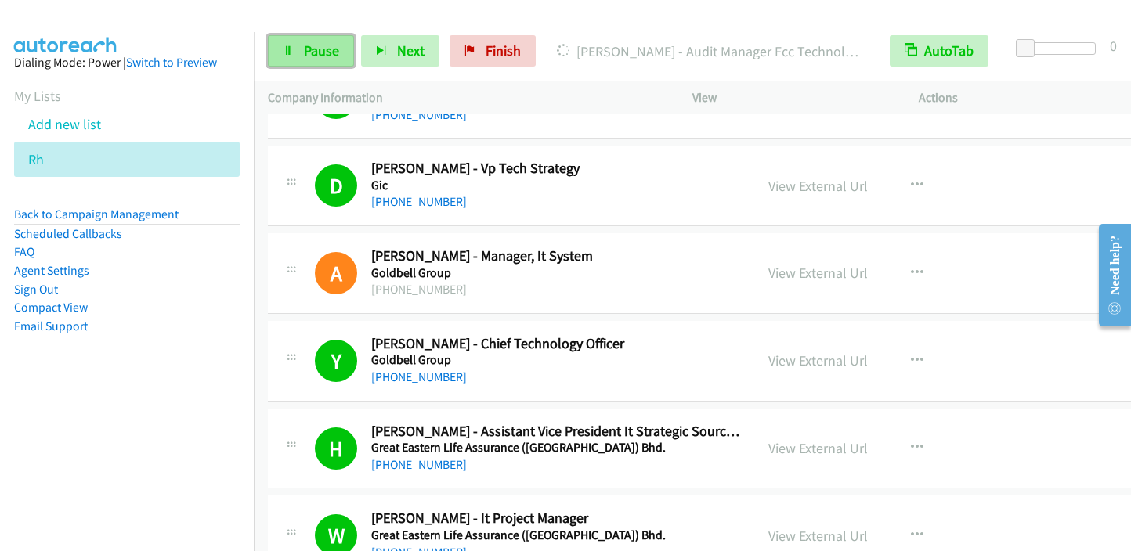
click at [304, 49] on span "Pause" at bounding box center [321, 51] width 35 height 18
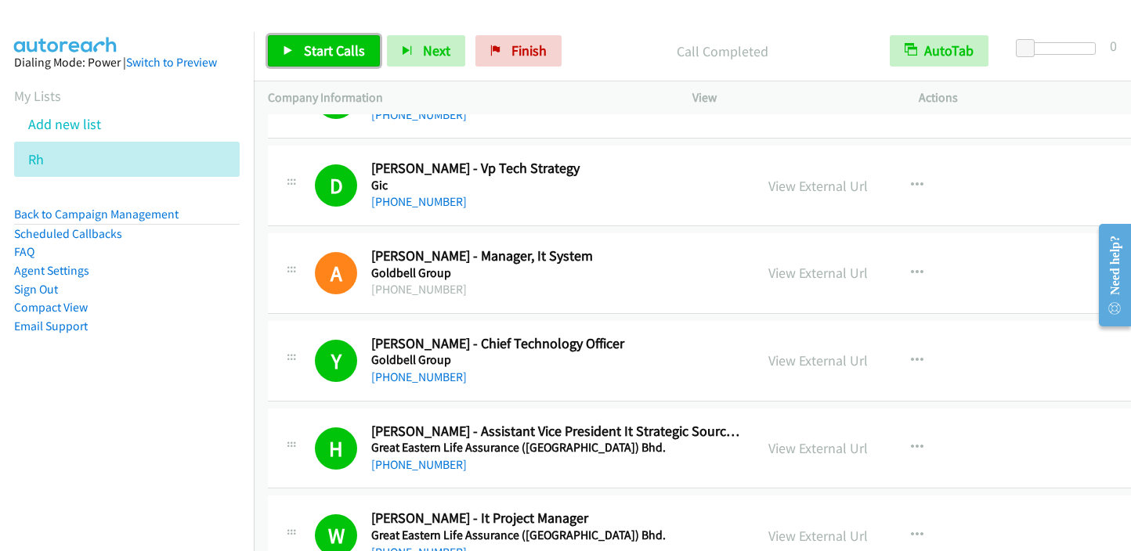
click at [313, 46] on span "Start Calls" at bounding box center [334, 51] width 61 height 18
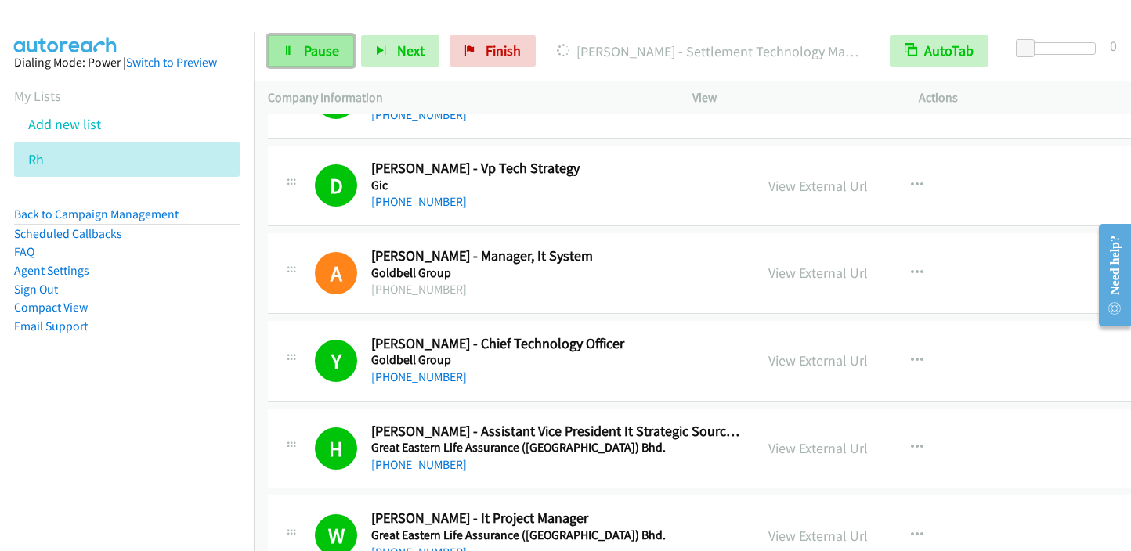
drag, startPoint x: 298, startPoint y: 49, endPoint x: 325, endPoint y: 42, distance: 28.3
click at [298, 49] on link "Pause" at bounding box center [311, 50] width 86 height 31
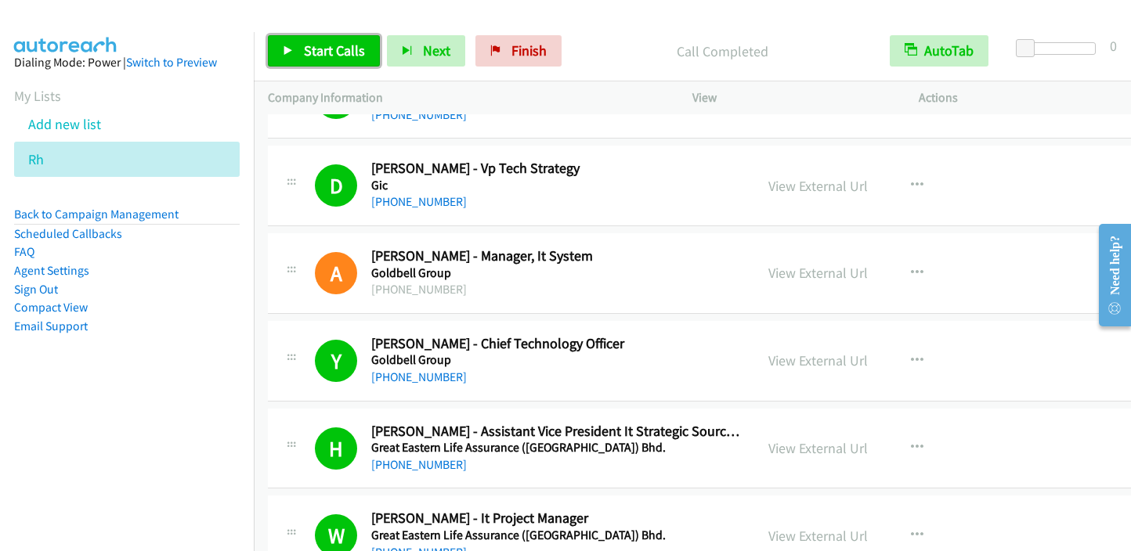
click at [313, 55] on span "Start Calls" at bounding box center [334, 51] width 61 height 18
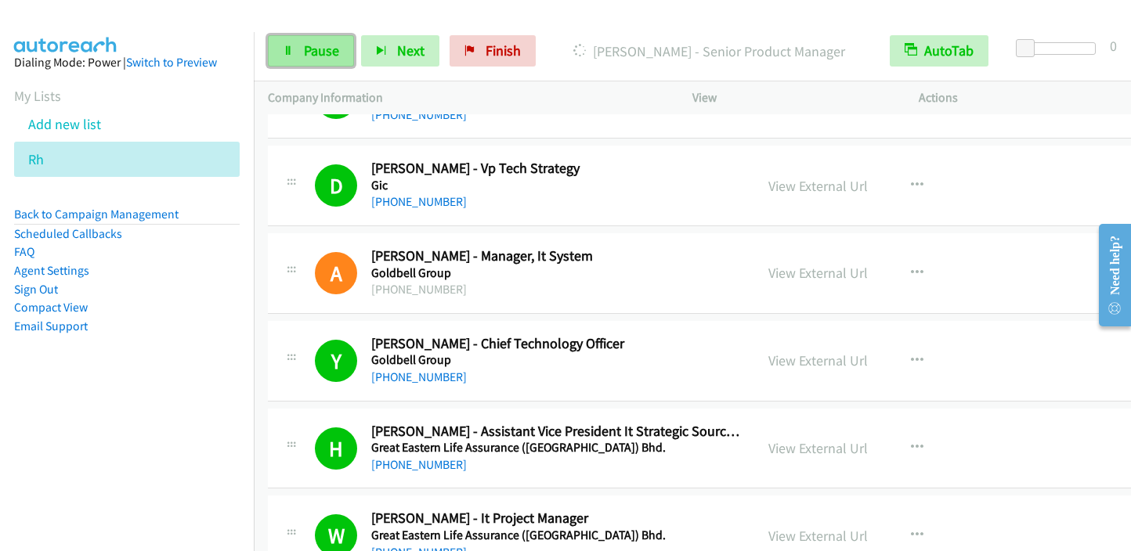
click at [289, 44] on link "Pause" at bounding box center [311, 50] width 86 height 31
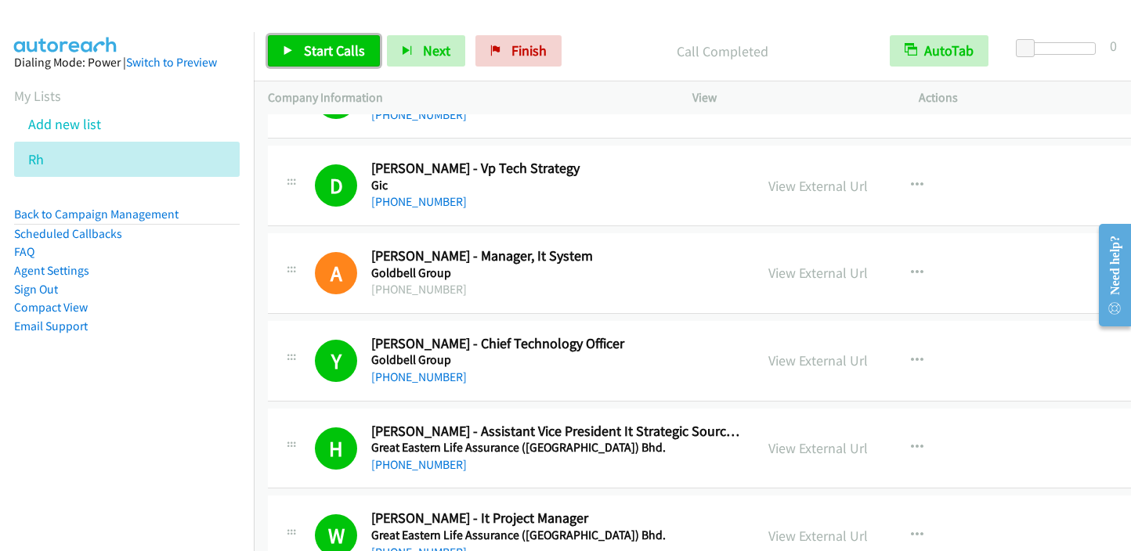
click at [329, 52] on span "Start Calls" at bounding box center [334, 51] width 61 height 18
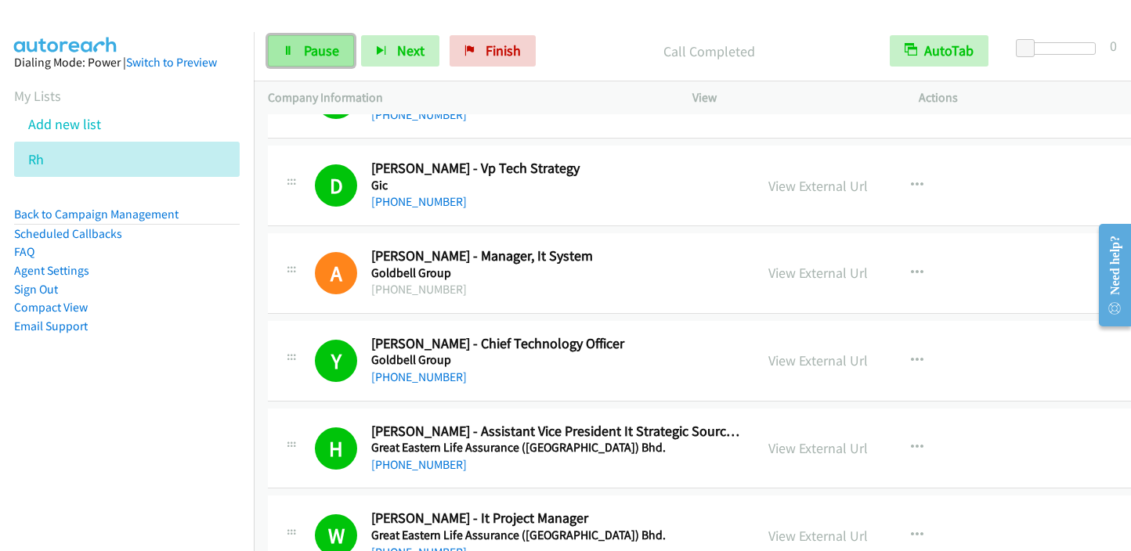
click at [321, 47] on span "Pause" at bounding box center [321, 51] width 35 height 18
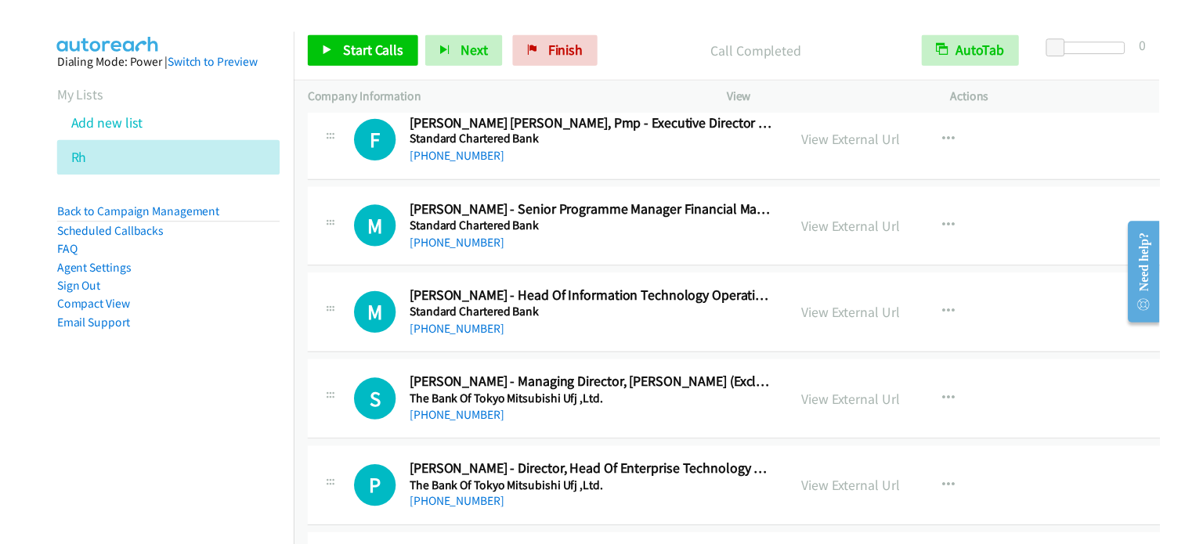
scroll to position [17150, 0]
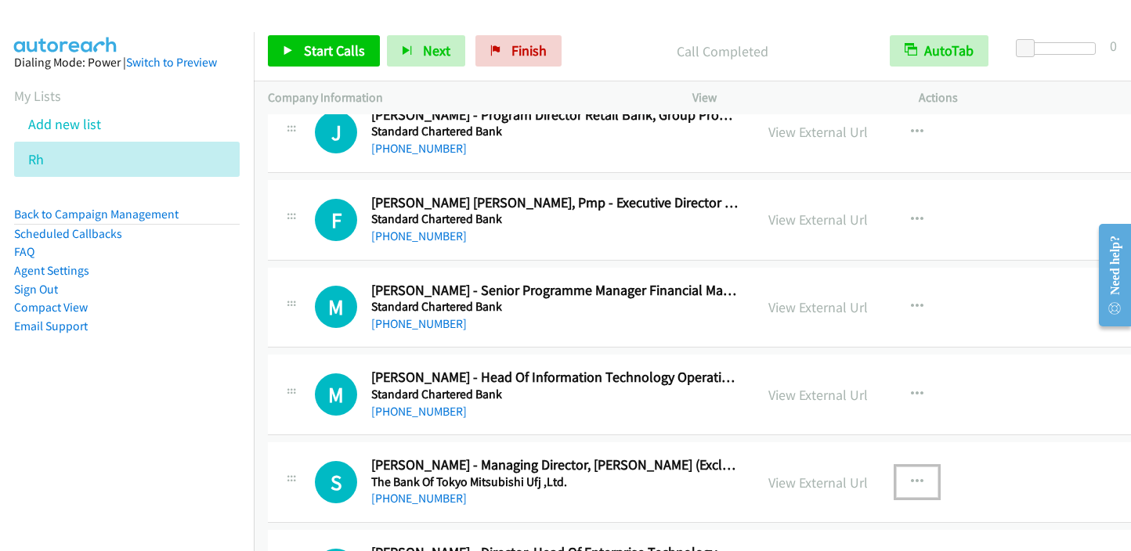
click at [911, 476] on icon "button" at bounding box center [917, 482] width 13 height 13
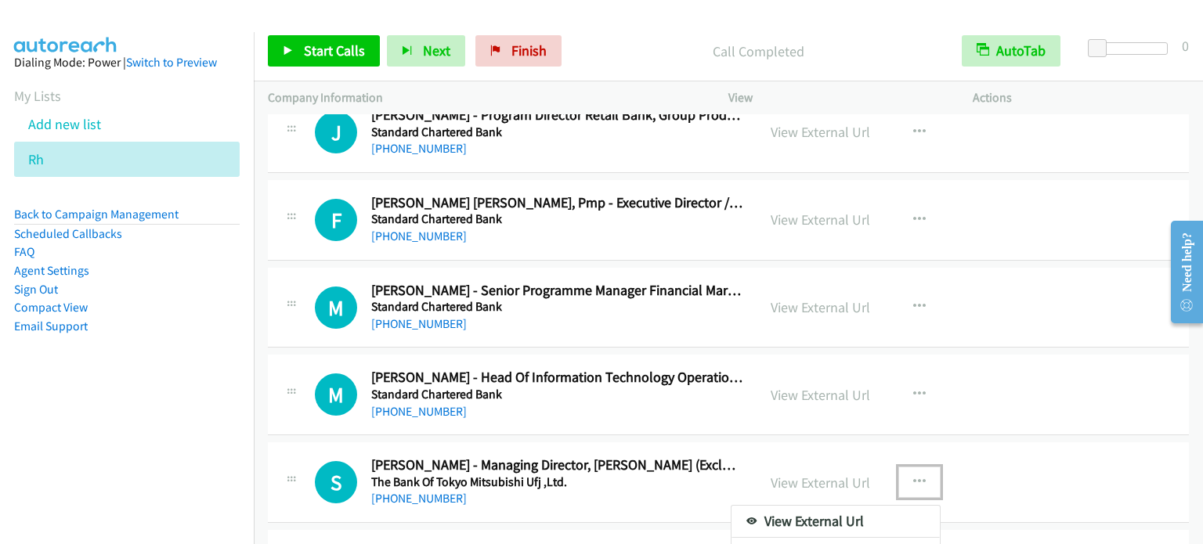
click at [918, 456] on div at bounding box center [601, 272] width 1203 height 544
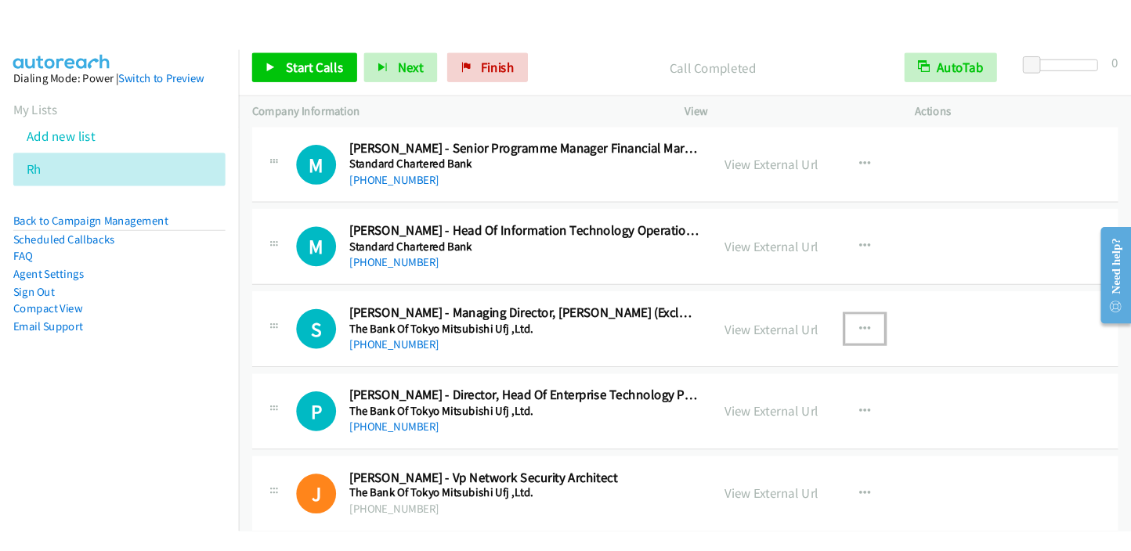
scroll to position [17307, 0]
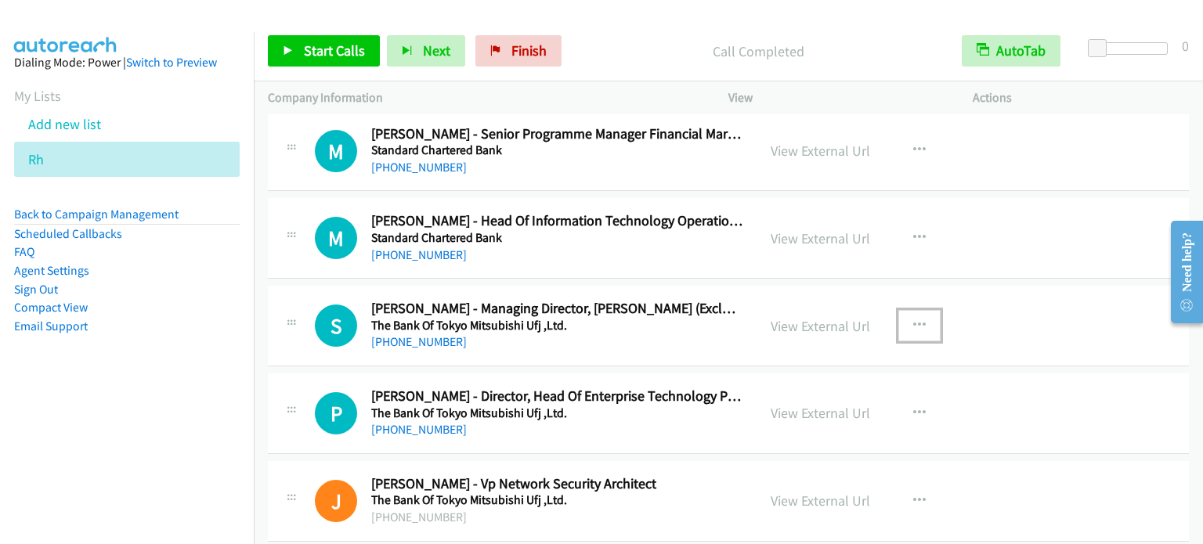
click at [903, 310] on button "button" at bounding box center [919, 325] width 42 height 31
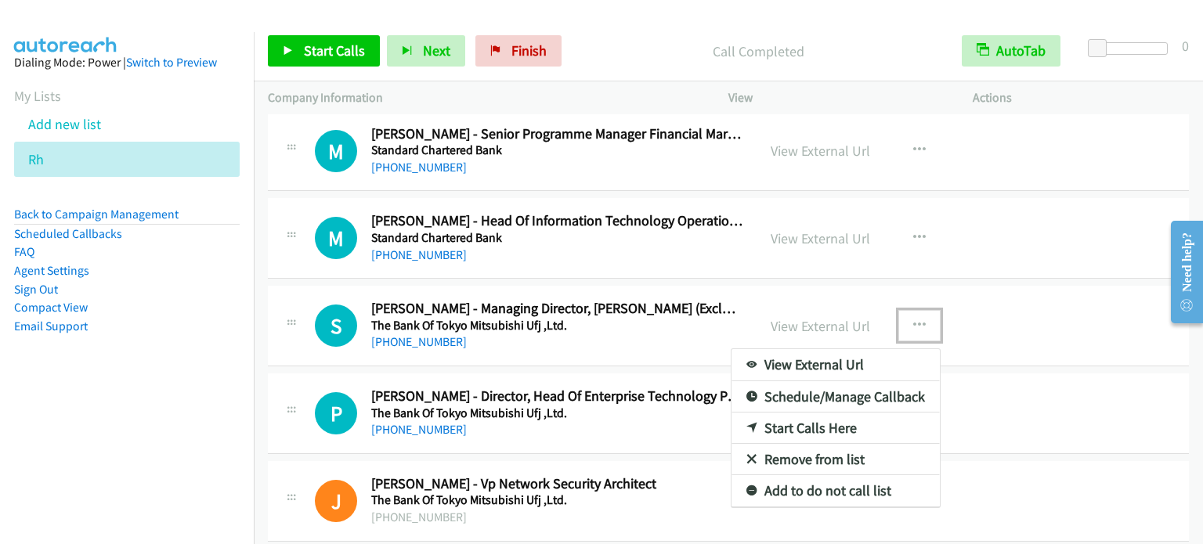
click at [792, 413] on link "Start Calls Here" at bounding box center [835, 428] width 208 height 31
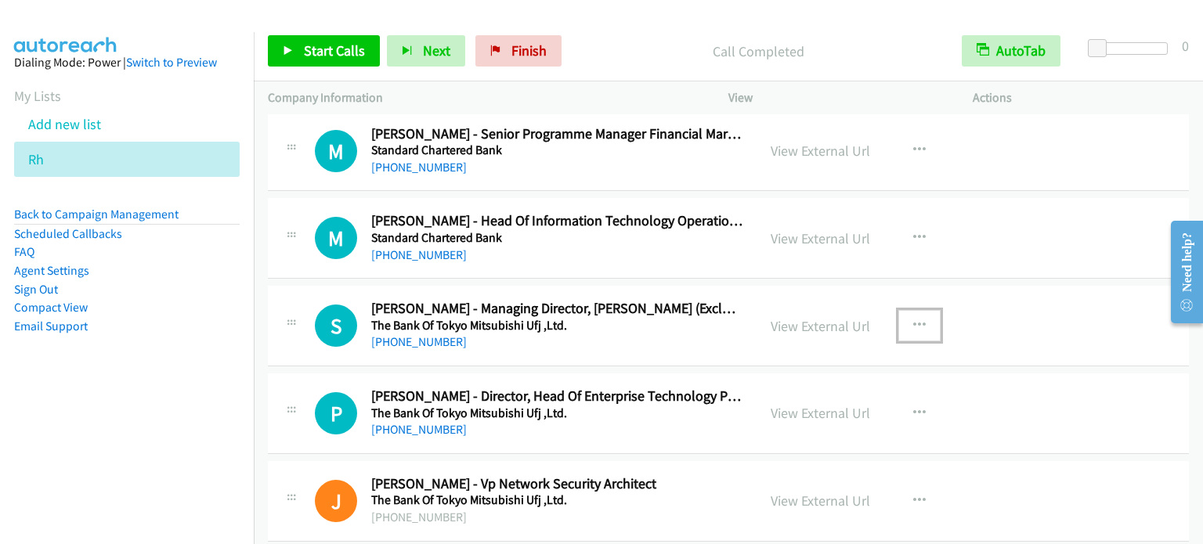
click at [915, 320] on icon "button" at bounding box center [919, 326] width 13 height 13
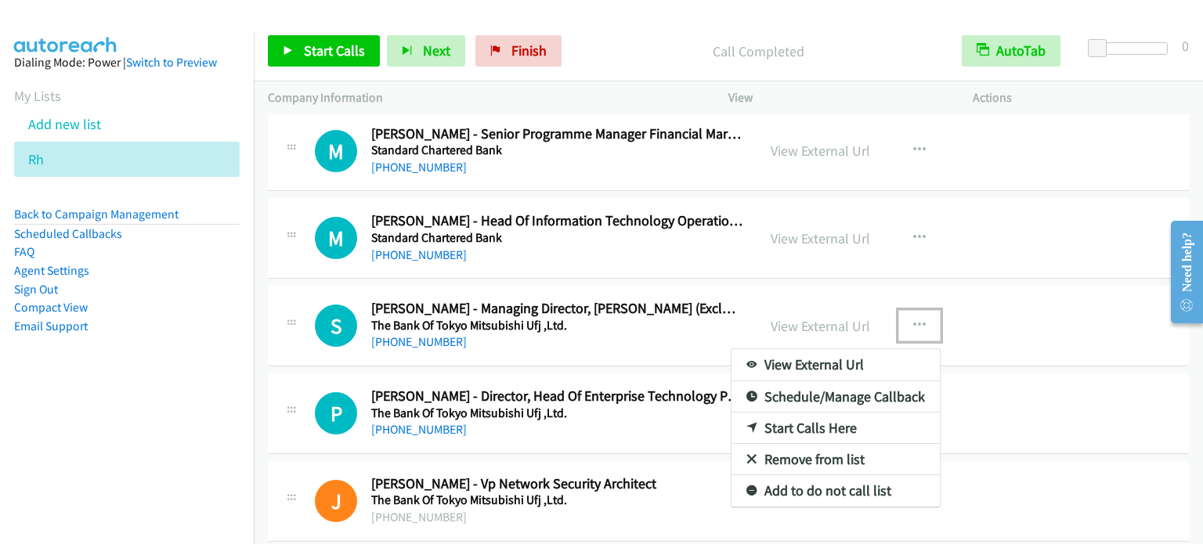
click at [746, 424] on icon at bounding box center [751, 429] width 11 height 11
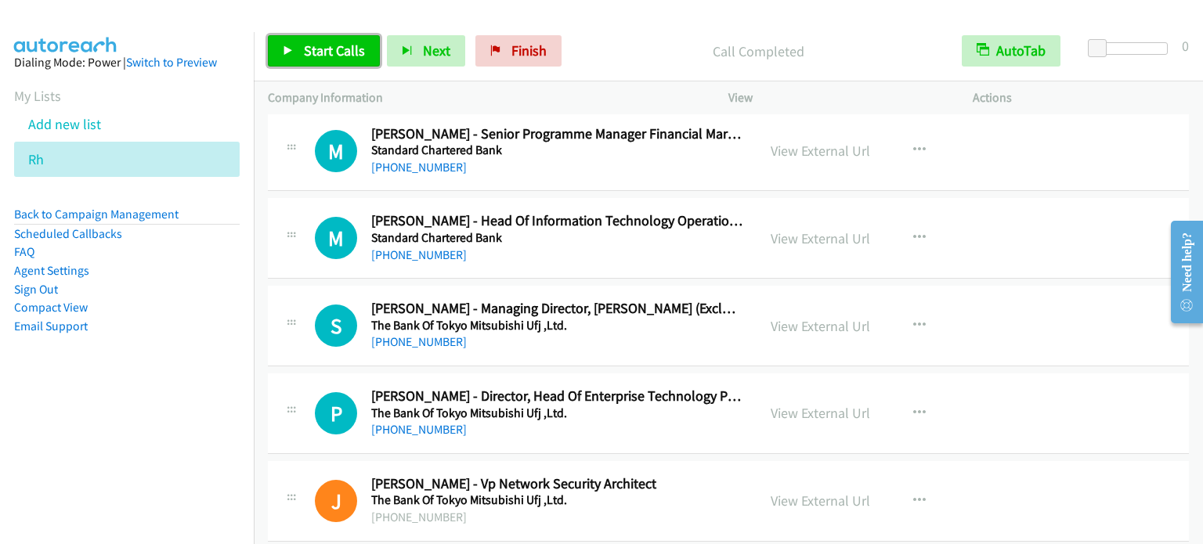
click at [316, 48] on span "Start Calls" at bounding box center [334, 51] width 61 height 18
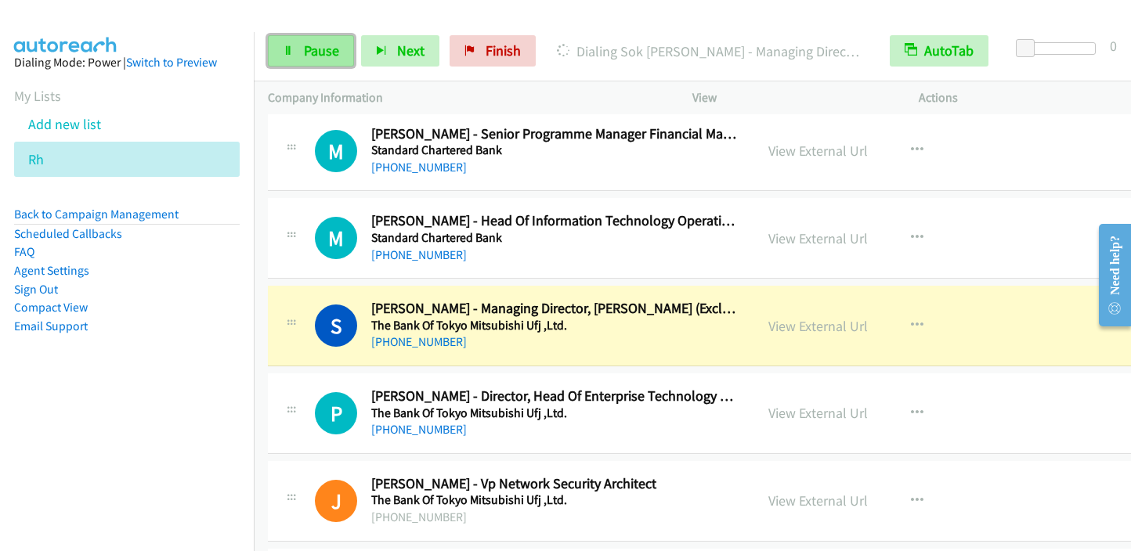
click at [302, 59] on link "Pause" at bounding box center [311, 50] width 86 height 31
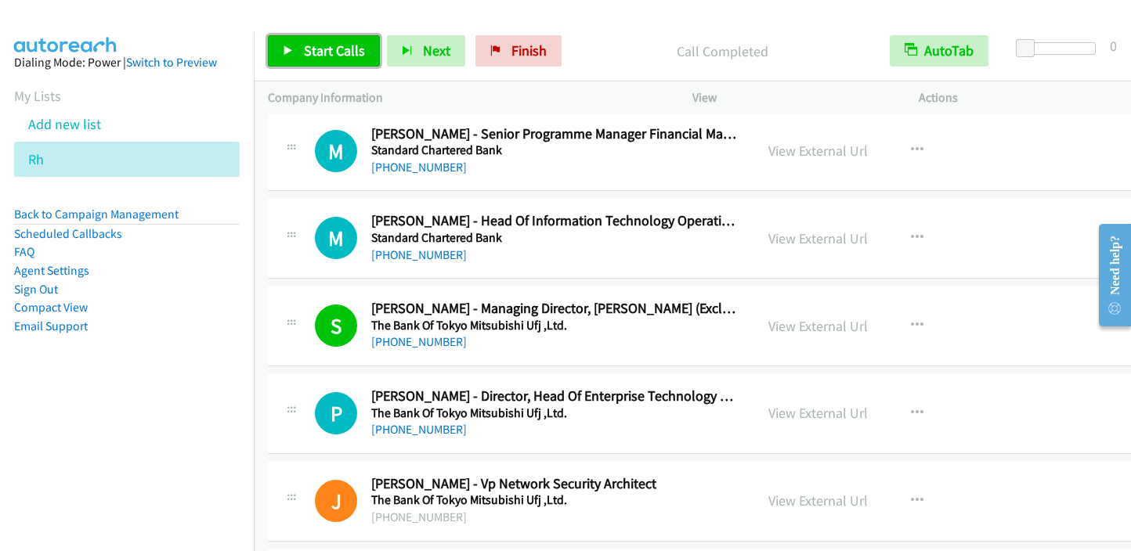
click at [316, 54] on span "Start Calls" at bounding box center [334, 51] width 61 height 18
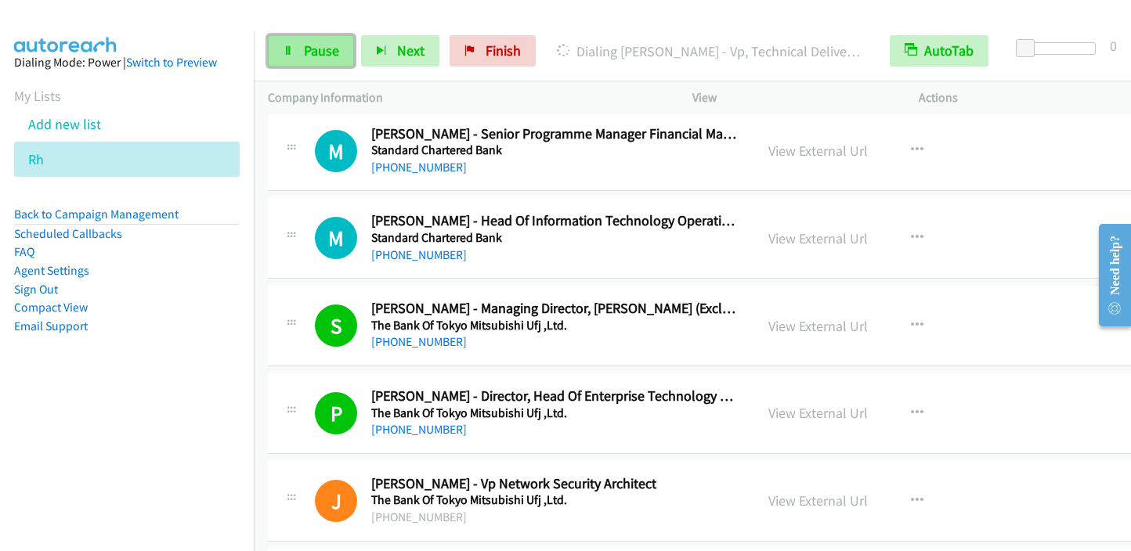
click at [323, 61] on link "Pause" at bounding box center [311, 50] width 86 height 31
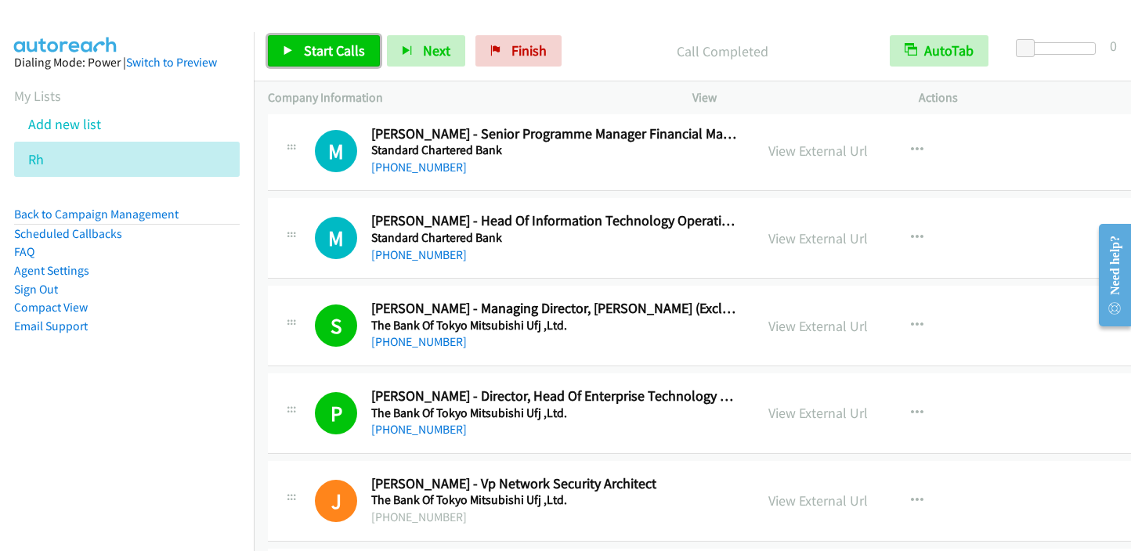
click at [307, 45] on span "Start Calls" at bounding box center [334, 51] width 61 height 18
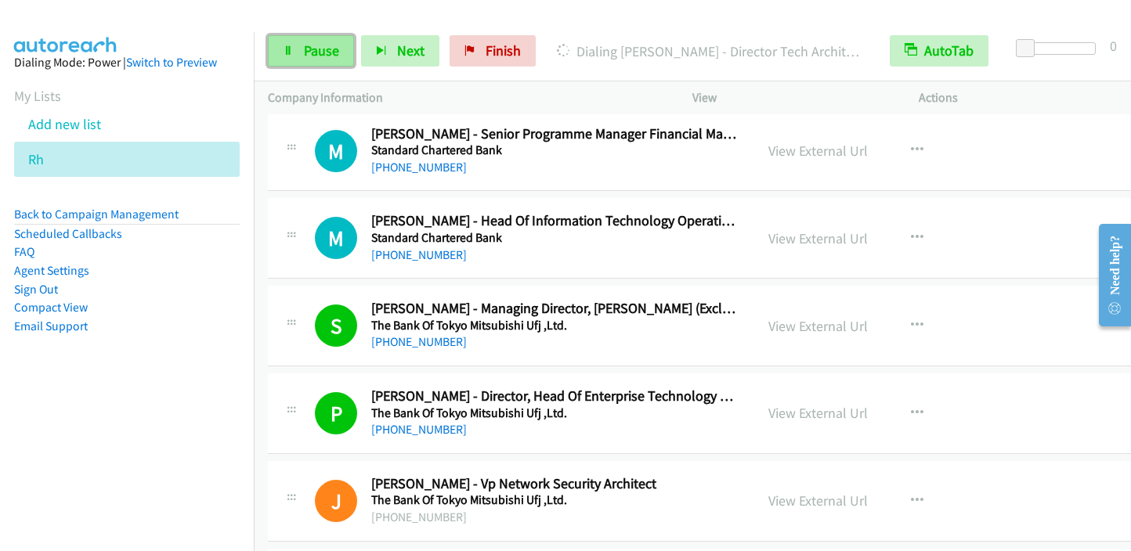
click at [312, 52] on span "Pause" at bounding box center [321, 51] width 35 height 18
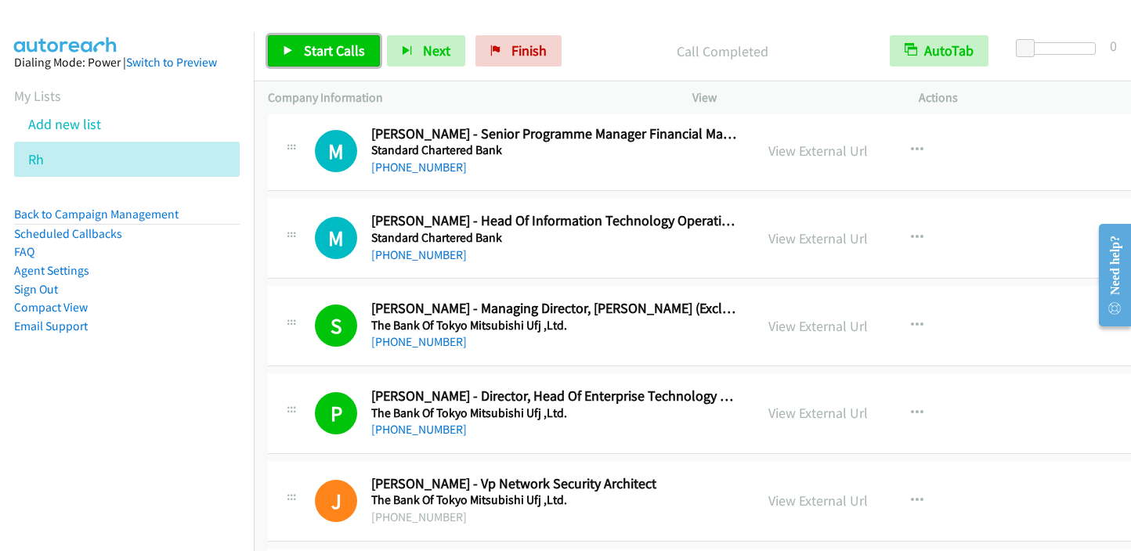
click at [308, 46] on span "Start Calls" at bounding box center [334, 51] width 61 height 18
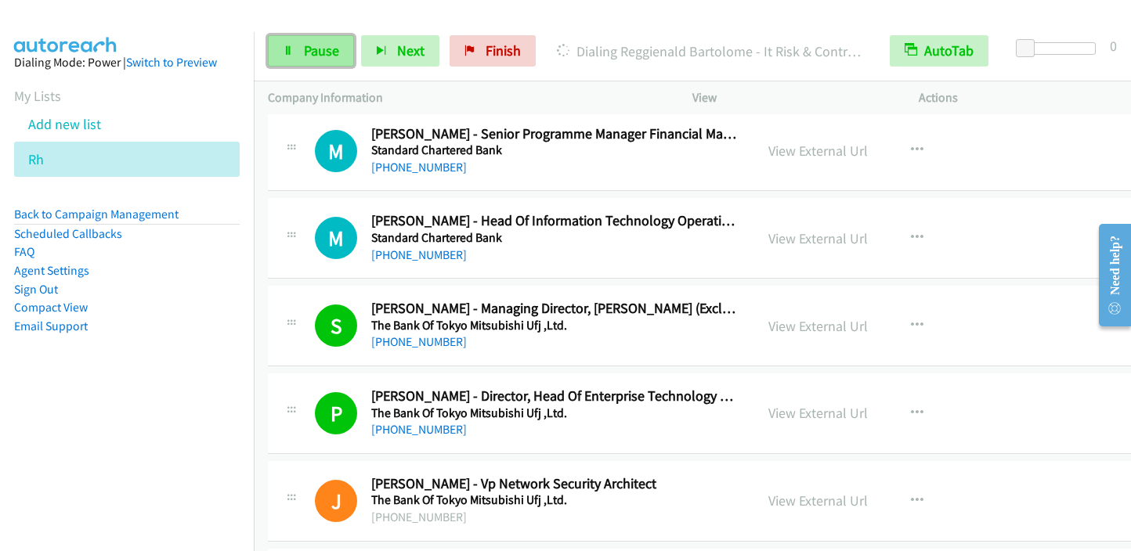
drag, startPoint x: 315, startPoint y: 50, endPoint x: 329, endPoint y: 46, distance: 14.6
click at [315, 51] on span "Pause" at bounding box center [321, 51] width 35 height 18
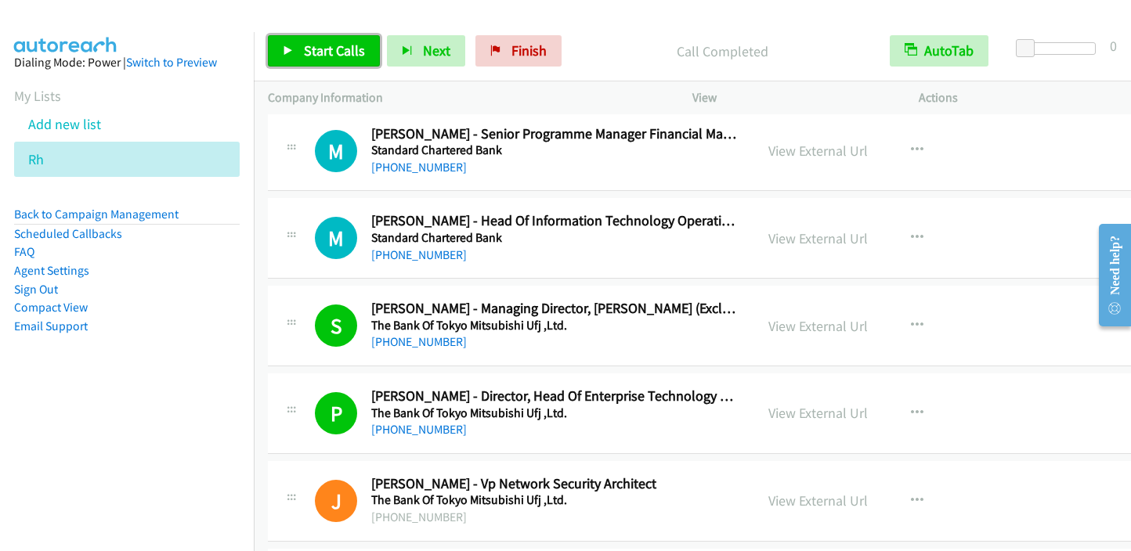
click at [310, 49] on span "Start Calls" at bounding box center [334, 51] width 61 height 18
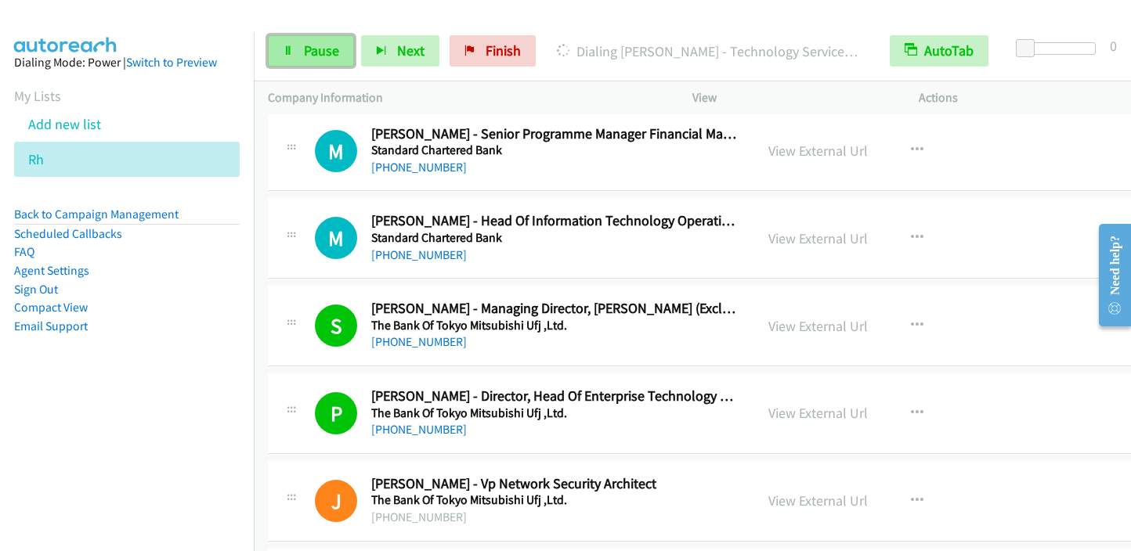
click at [307, 47] on span "Pause" at bounding box center [321, 51] width 35 height 18
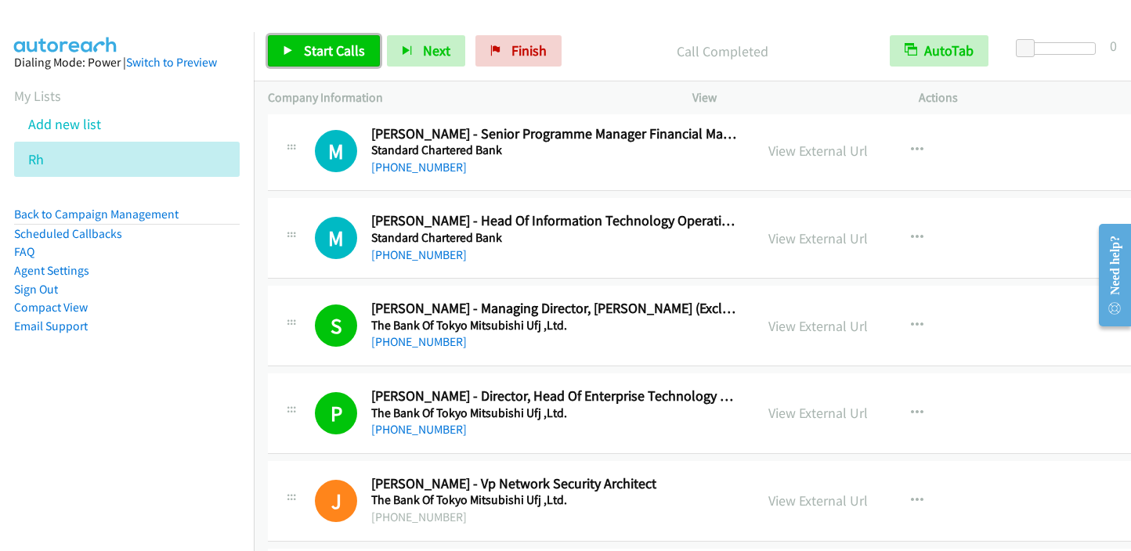
click at [327, 53] on span "Start Calls" at bounding box center [334, 51] width 61 height 18
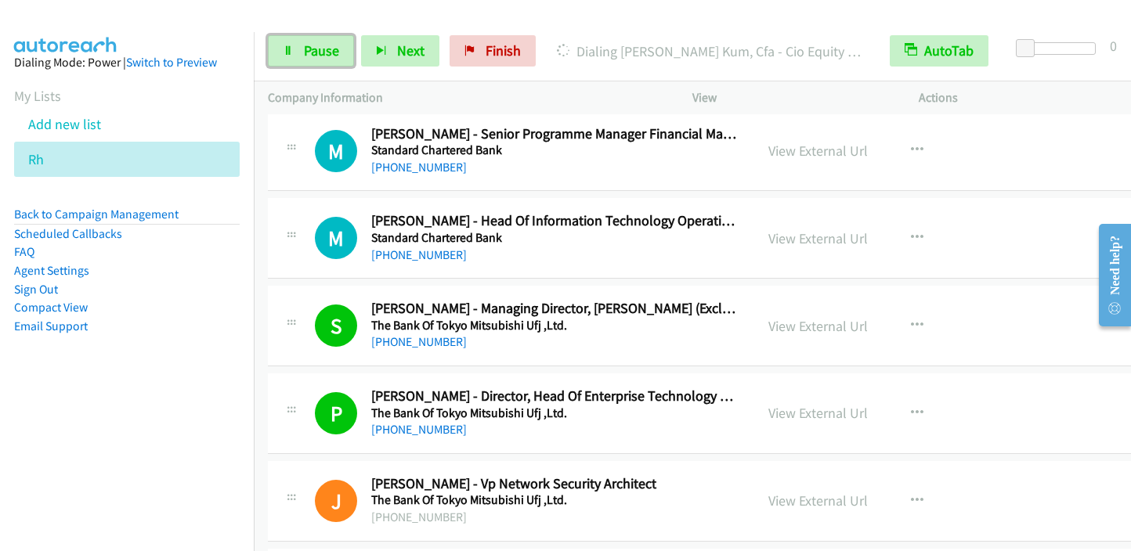
drag, startPoint x: 320, startPoint y: 56, endPoint x: 359, endPoint y: 32, distance: 45.0
click at [320, 56] on span "Pause" at bounding box center [321, 51] width 35 height 18
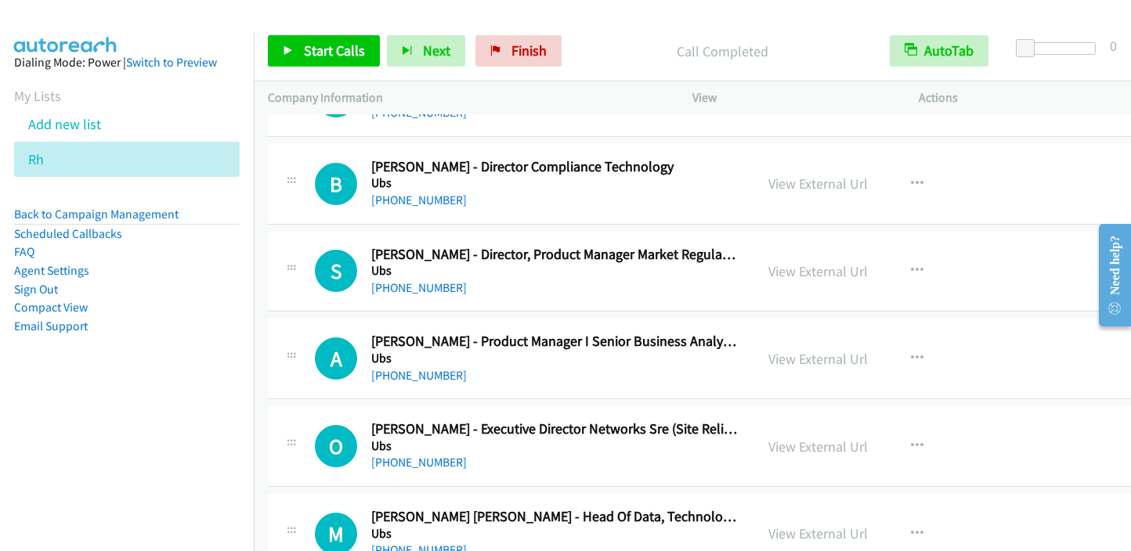
scroll to position [19547, 0]
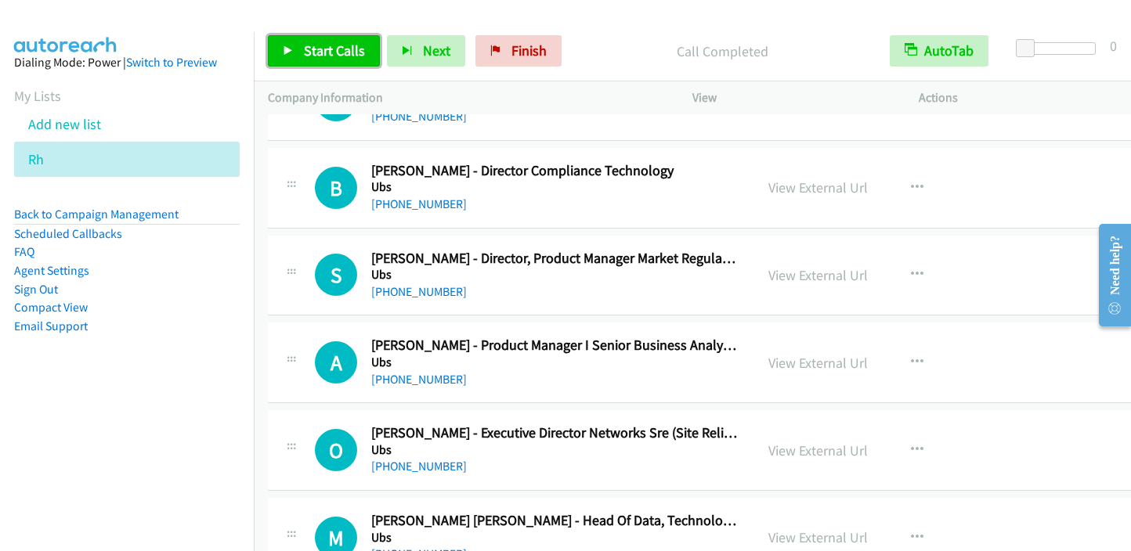
click at [311, 55] on span "Start Calls" at bounding box center [334, 51] width 61 height 18
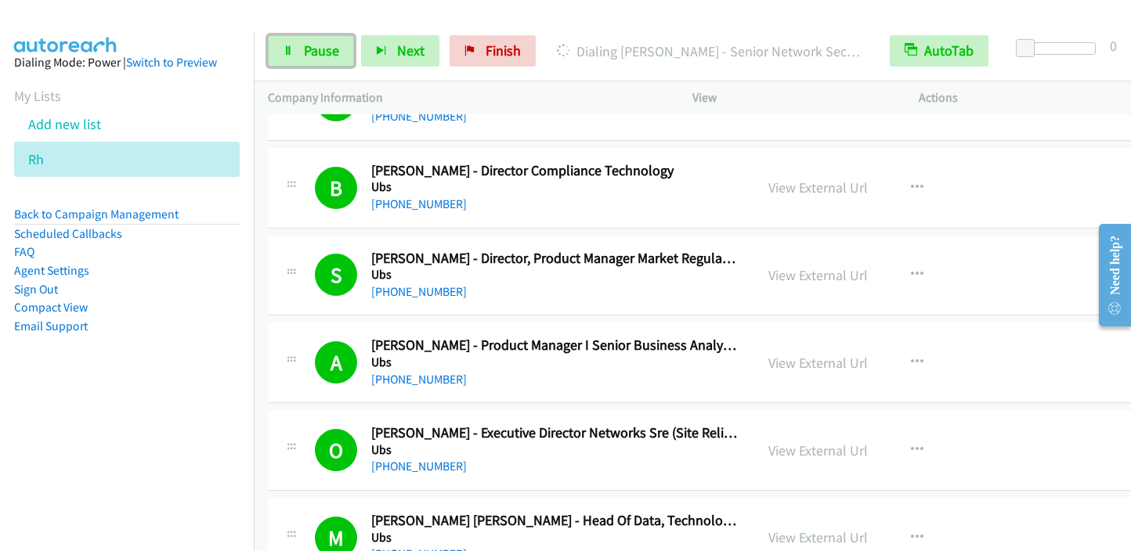
drag, startPoint x: 330, startPoint y: 52, endPoint x: 395, endPoint y: 9, distance: 78.0
click at [330, 53] on span "Pause" at bounding box center [321, 51] width 35 height 18
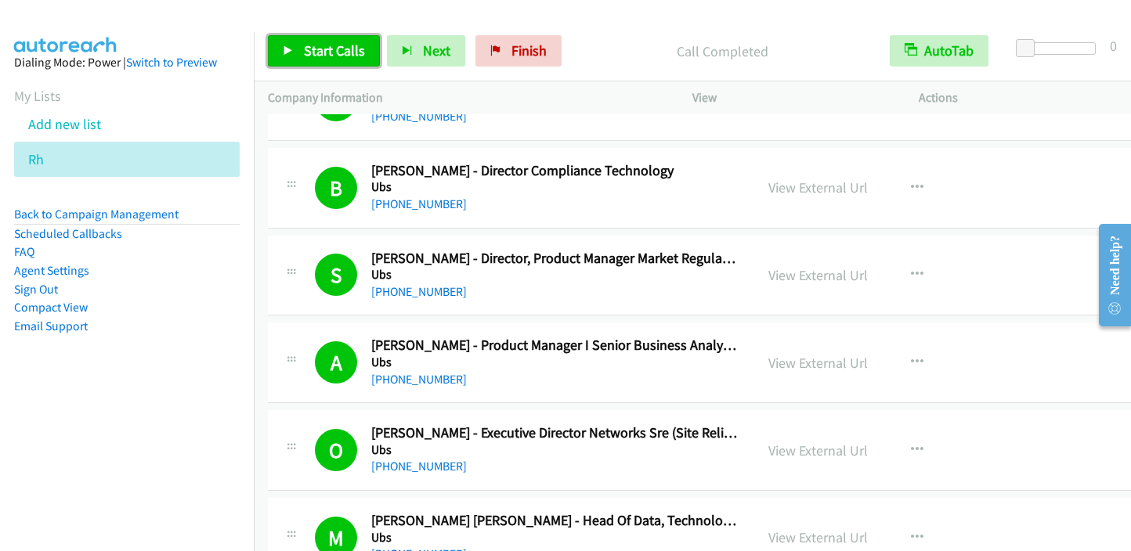
click at [338, 54] on span "Start Calls" at bounding box center [334, 51] width 61 height 18
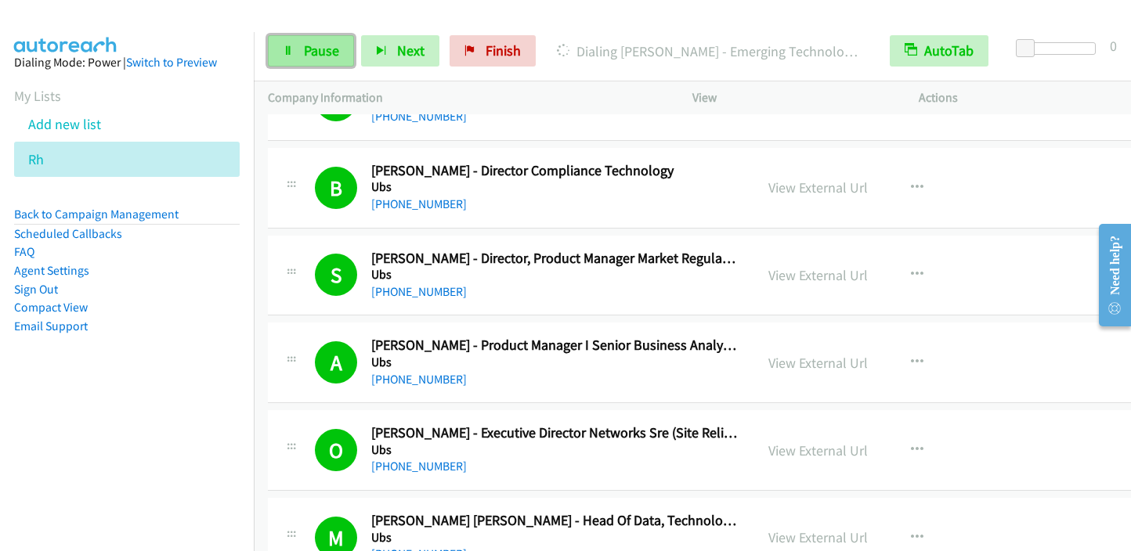
click at [323, 55] on span "Pause" at bounding box center [321, 51] width 35 height 18
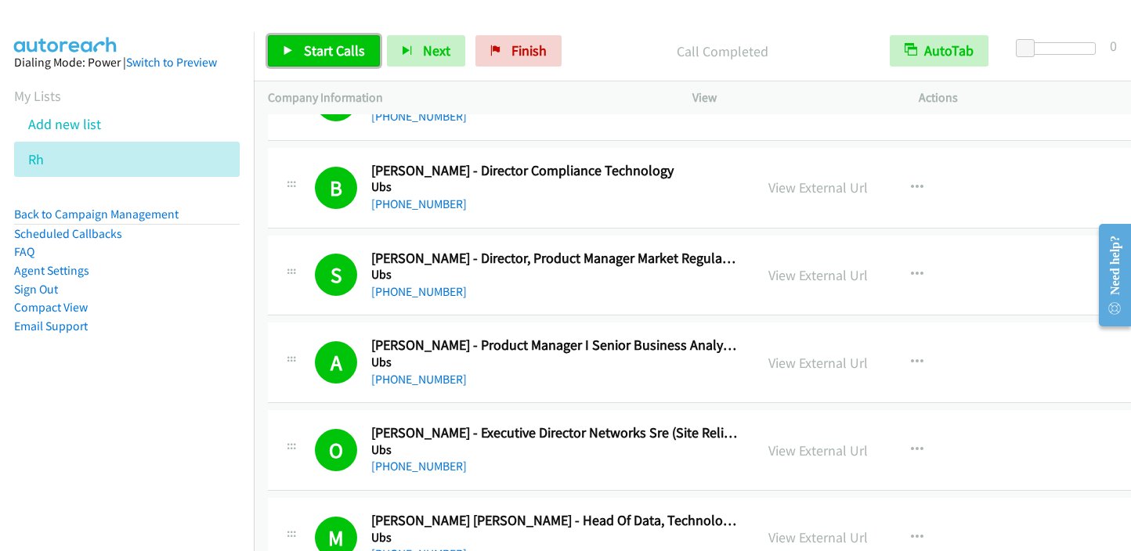
click at [305, 59] on span "Start Calls" at bounding box center [334, 51] width 61 height 18
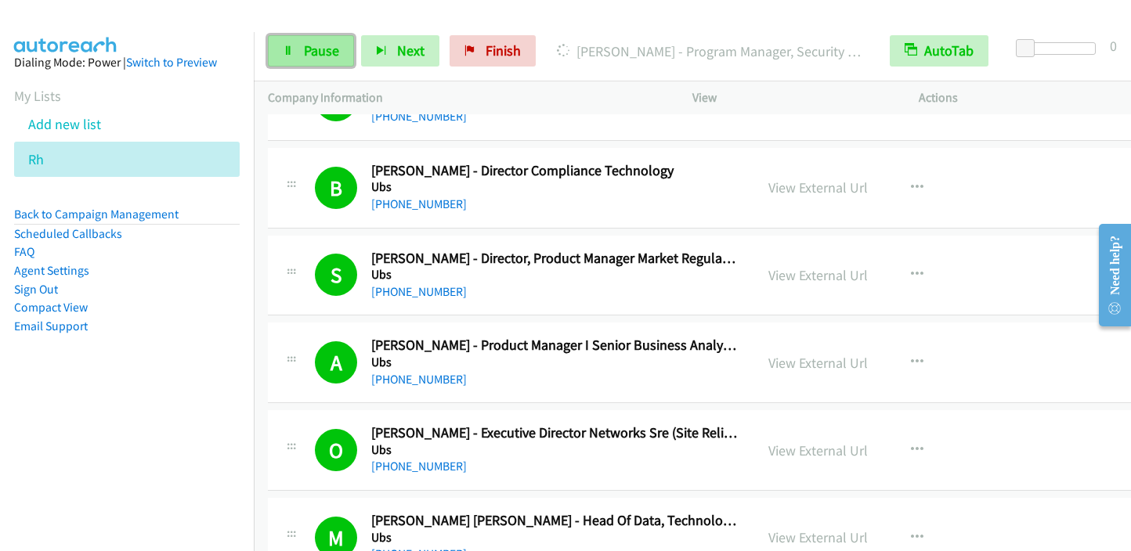
click at [299, 51] on link "Pause" at bounding box center [311, 50] width 86 height 31
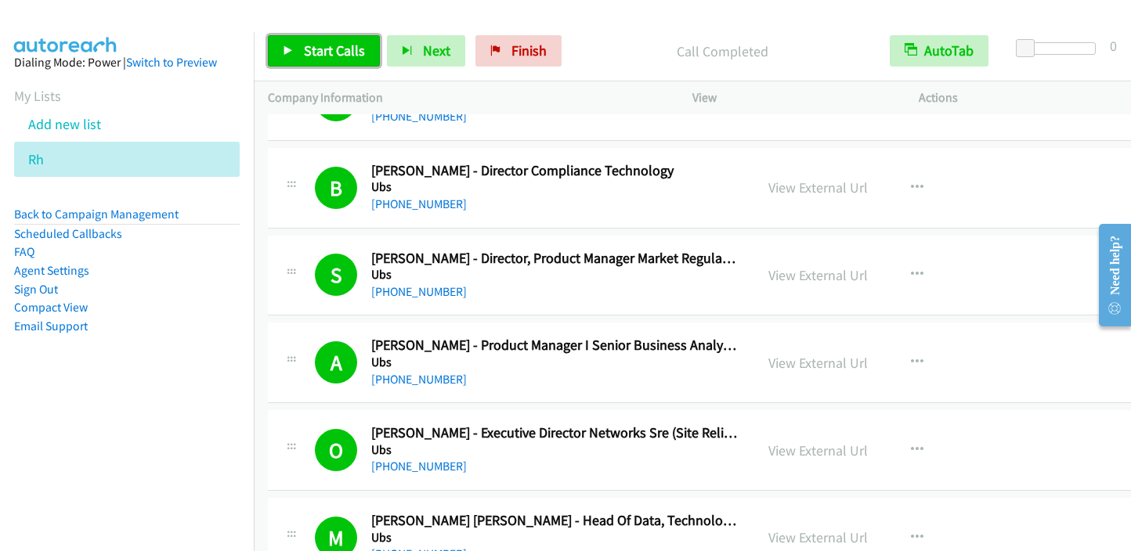
click at [335, 46] on span "Start Calls" at bounding box center [334, 51] width 61 height 18
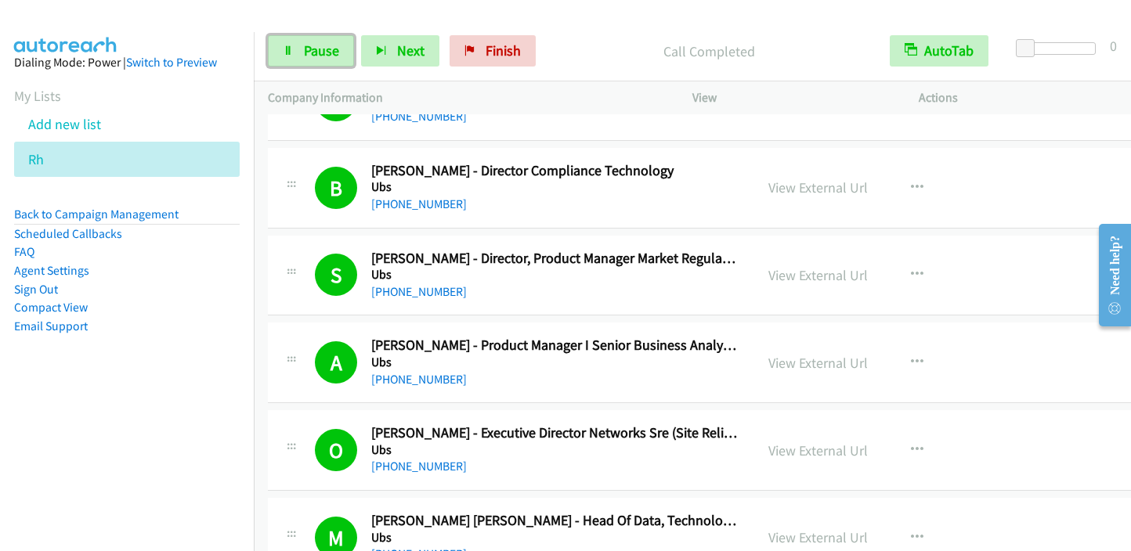
drag, startPoint x: 300, startPoint y: 45, endPoint x: 334, endPoint y: 5, distance: 52.7
click at [300, 46] on link "Pause" at bounding box center [311, 50] width 86 height 31
